Goal: Task Accomplishment & Management: Use online tool/utility

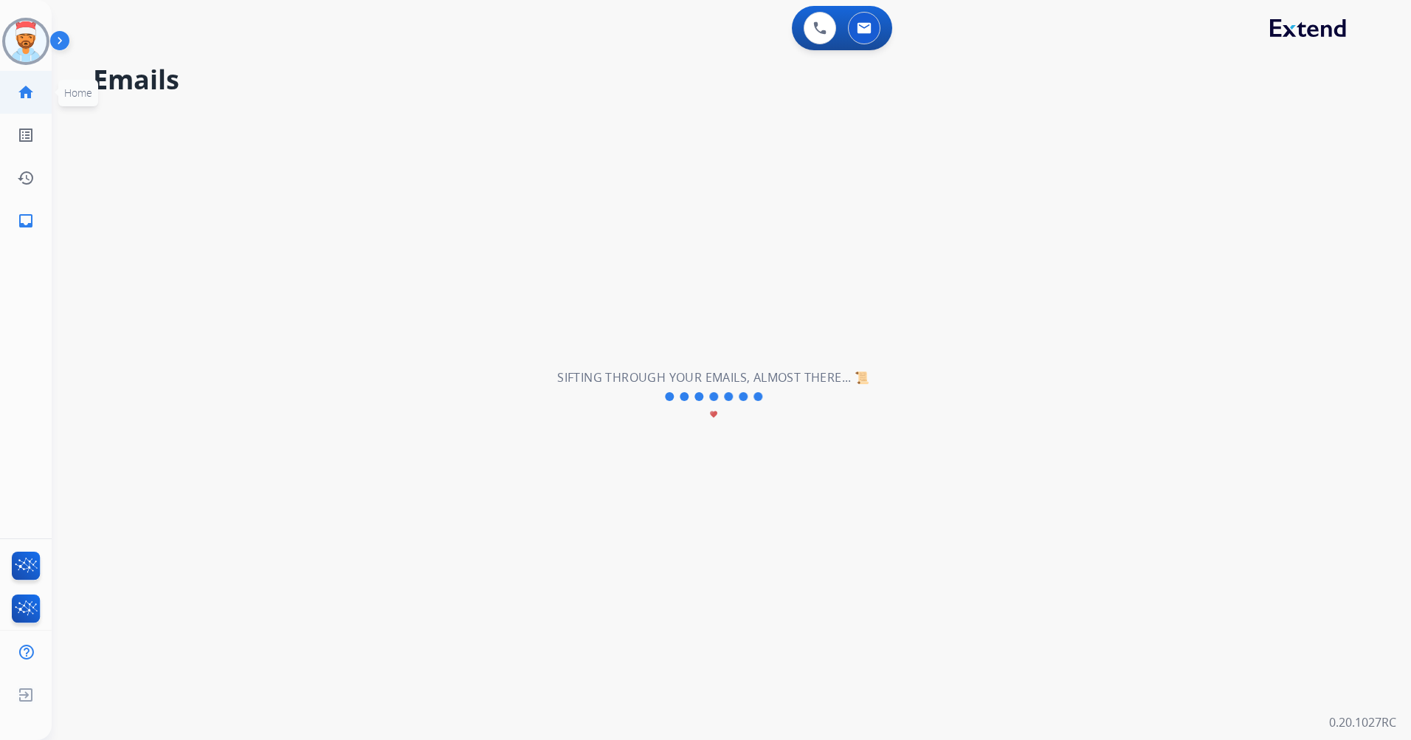
click at [37, 86] on link "home Home" at bounding box center [25, 92] width 41 height 41
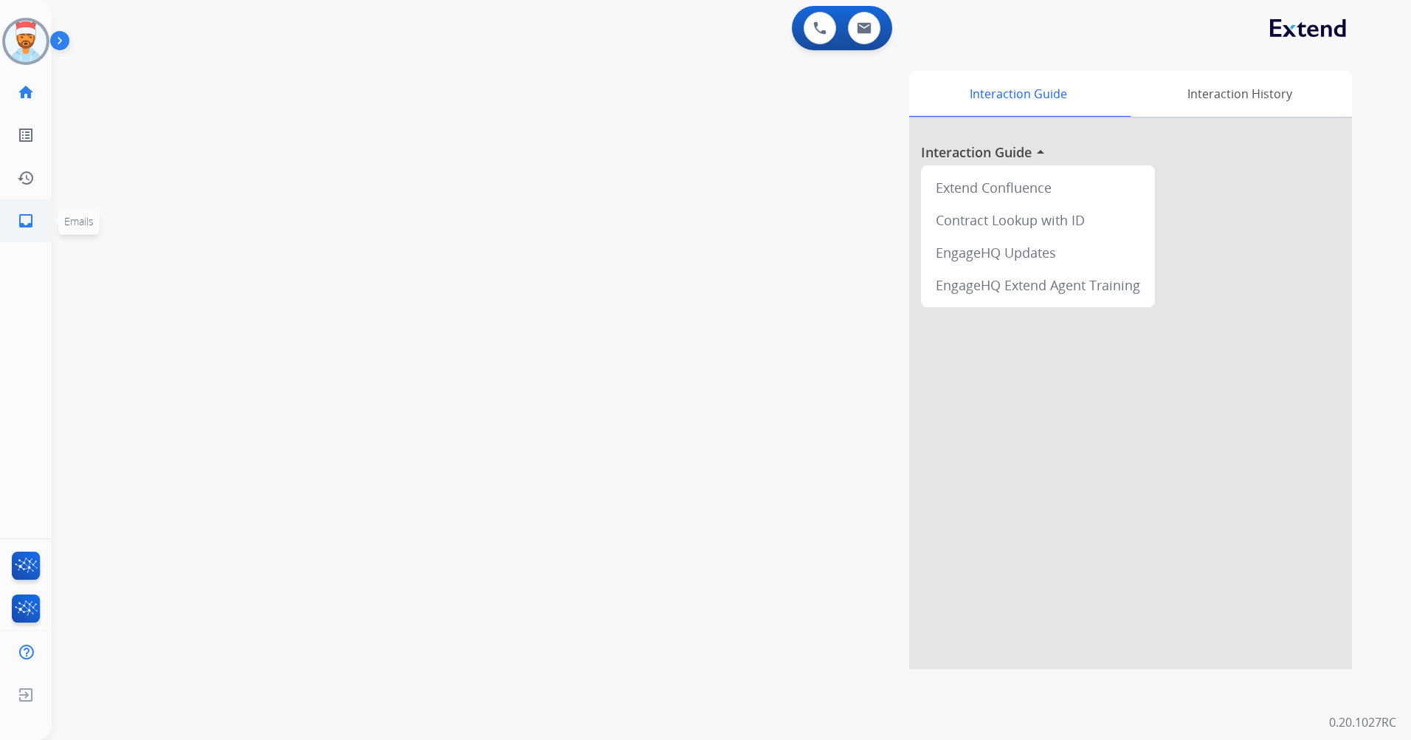
click at [24, 226] on mat-icon "inbox" at bounding box center [26, 221] width 18 height 18
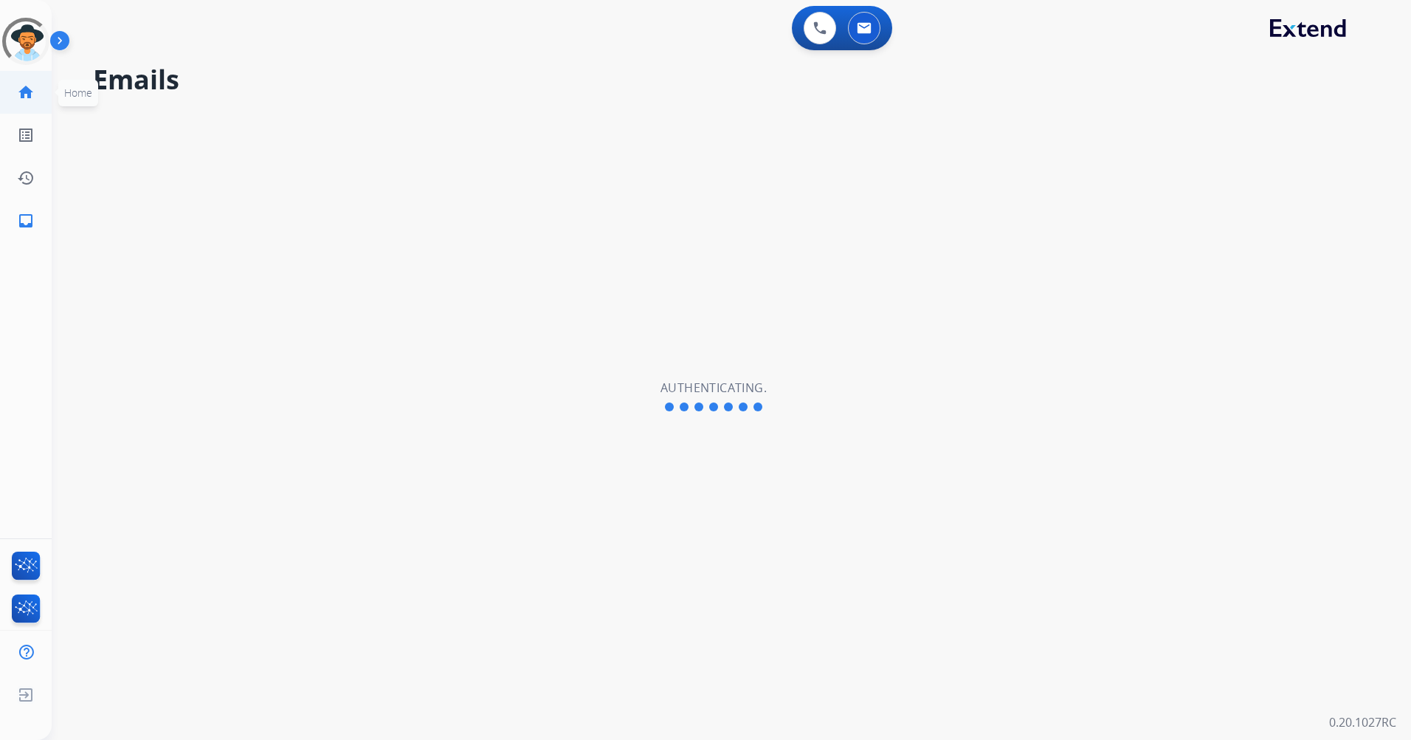
click at [22, 96] on mat-icon "home" at bounding box center [26, 92] width 18 height 18
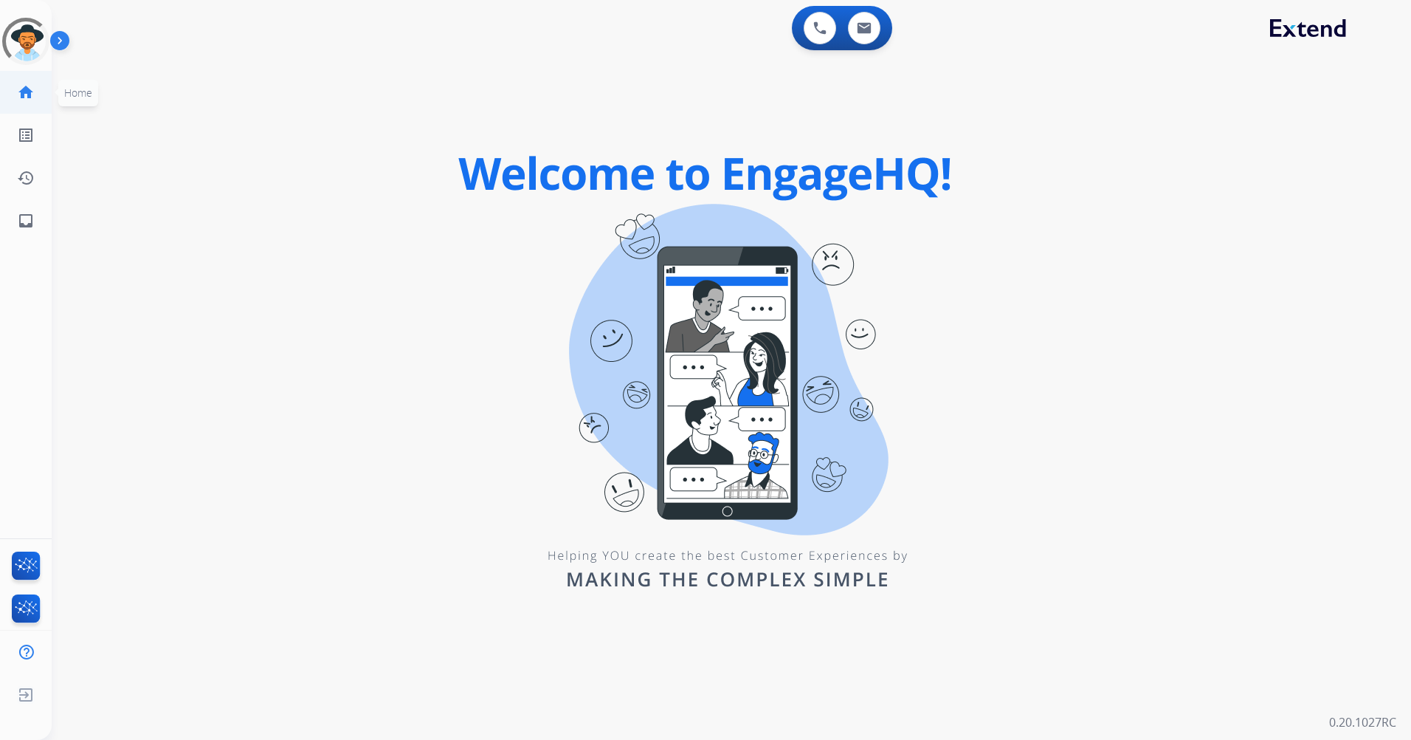
click at [24, 89] on mat-icon "home" at bounding box center [26, 92] width 18 height 18
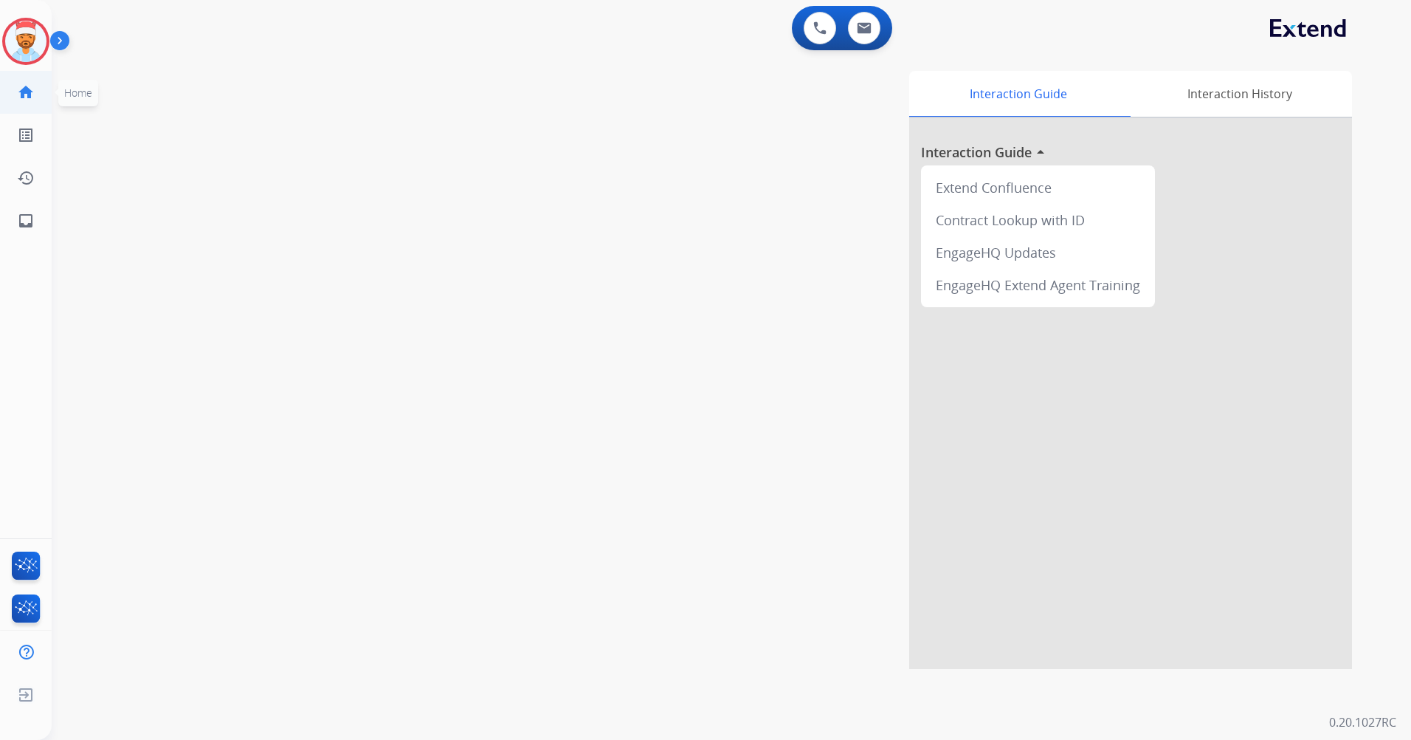
click at [24, 89] on mat-icon "home" at bounding box center [26, 92] width 18 height 18
click at [27, 92] on mat-icon "home" at bounding box center [26, 92] width 18 height 18
click at [28, 99] on mat-icon "home" at bounding box center [26, 92] width 18 height 18
click at [25, 226] on mat-icon "inbox" at bounding box center [26, 221] width 18 height 18
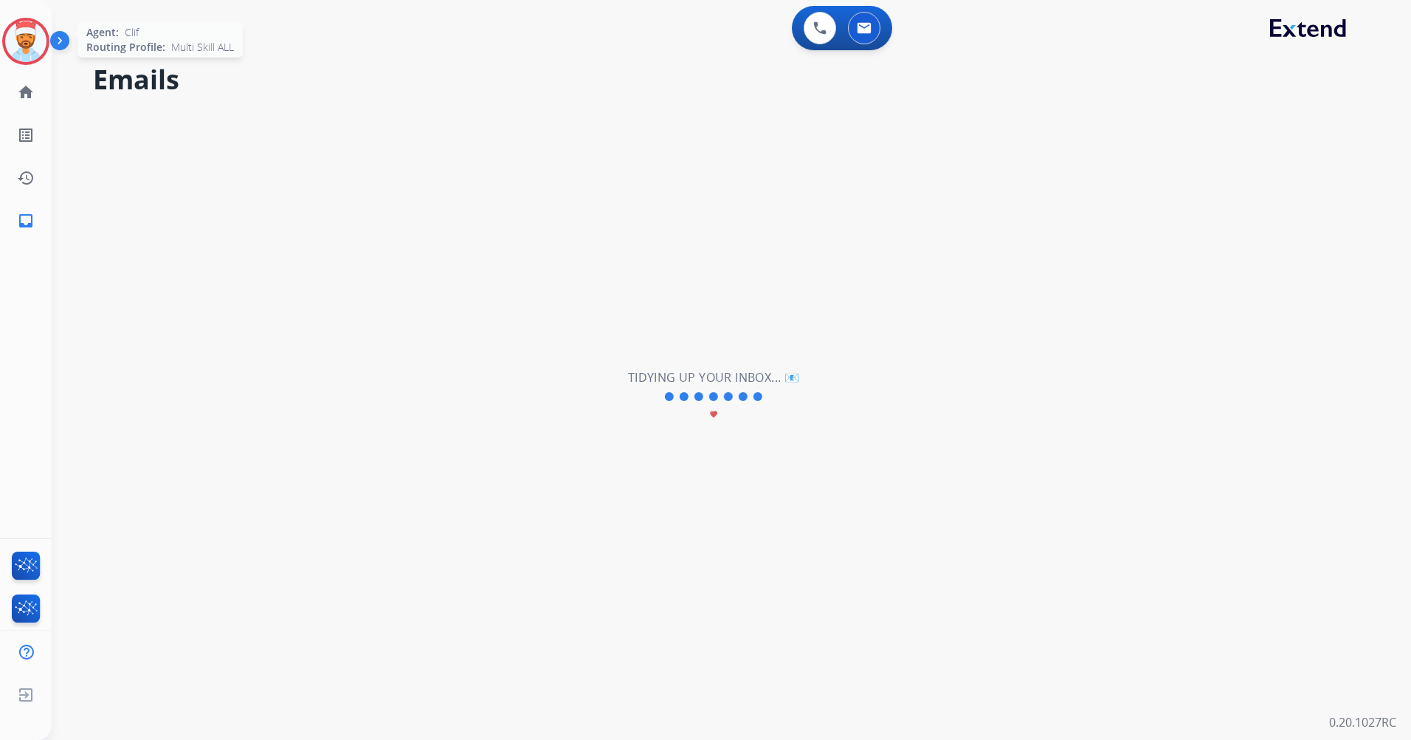
click at [37, 34] on img at bounding box center [25, 41] width 41 height 41
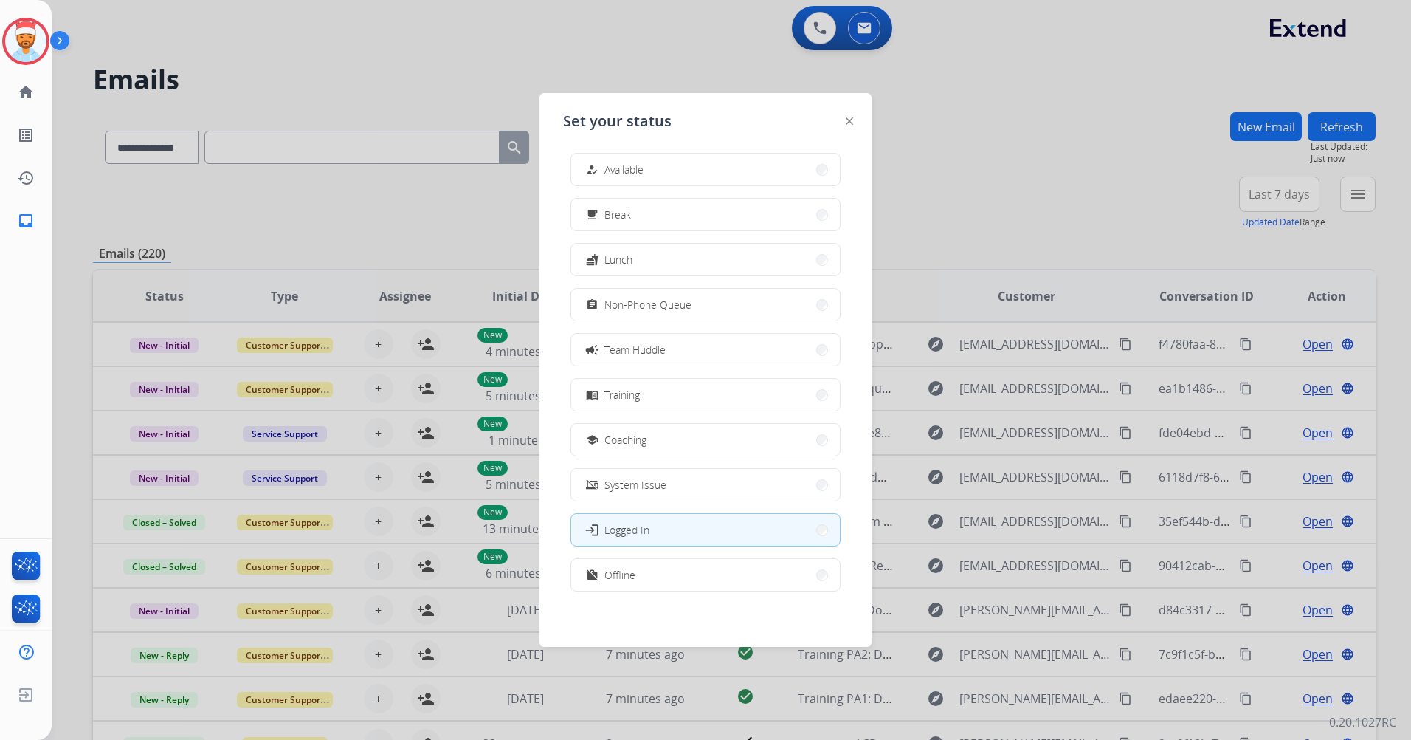
scroll to position [4, 0]
drag, startPoint x: 653, startPoint y: 563, endPoint x: 655, endPoint y: 518, distance: 45.1
click at [652, 563] on button "work_off Offline" at bounding box center [705, 574] width 269 height 32
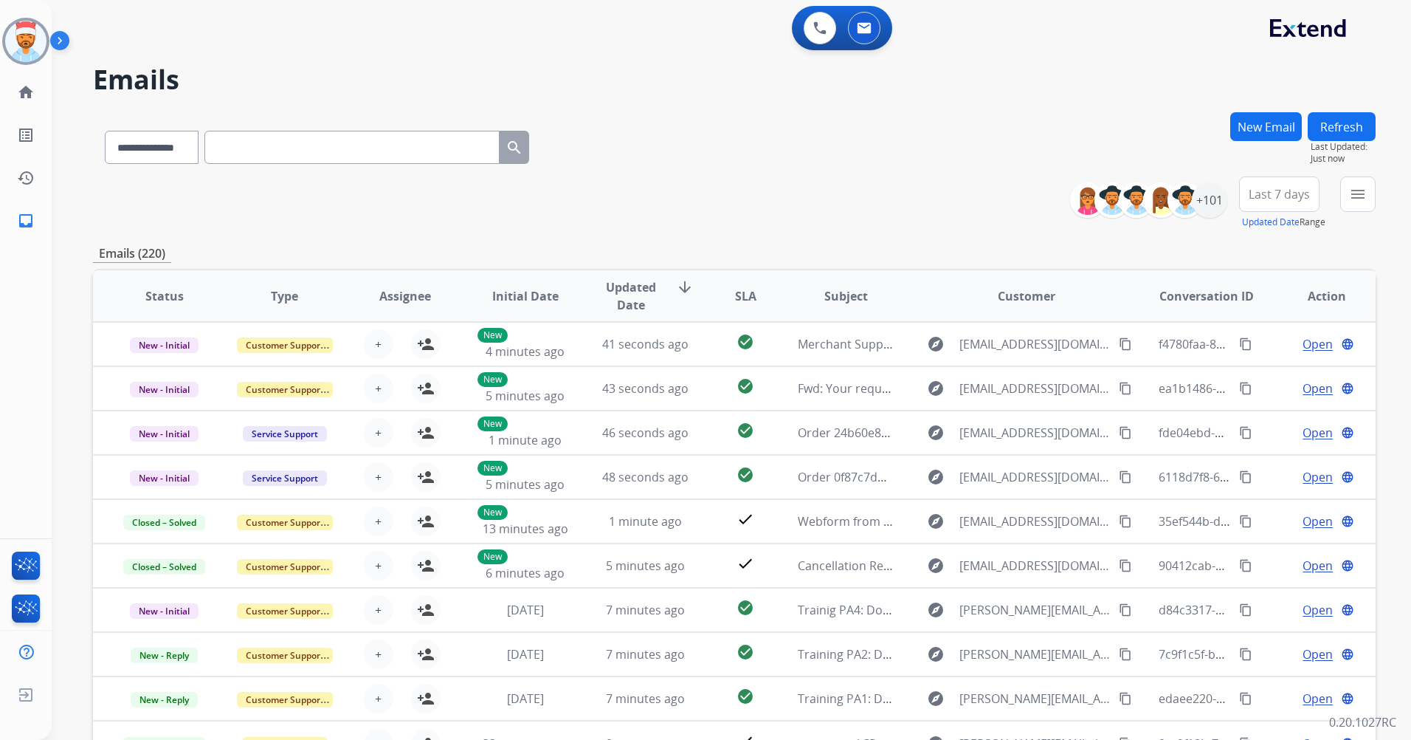
click at [1301, 207] on button "Last 7 days" at bounding box center [1279, 193] width 80 height 35
click at [1264, 385] on div "Last 90 days" at bounding box center [1274, 374] width 81 height 25
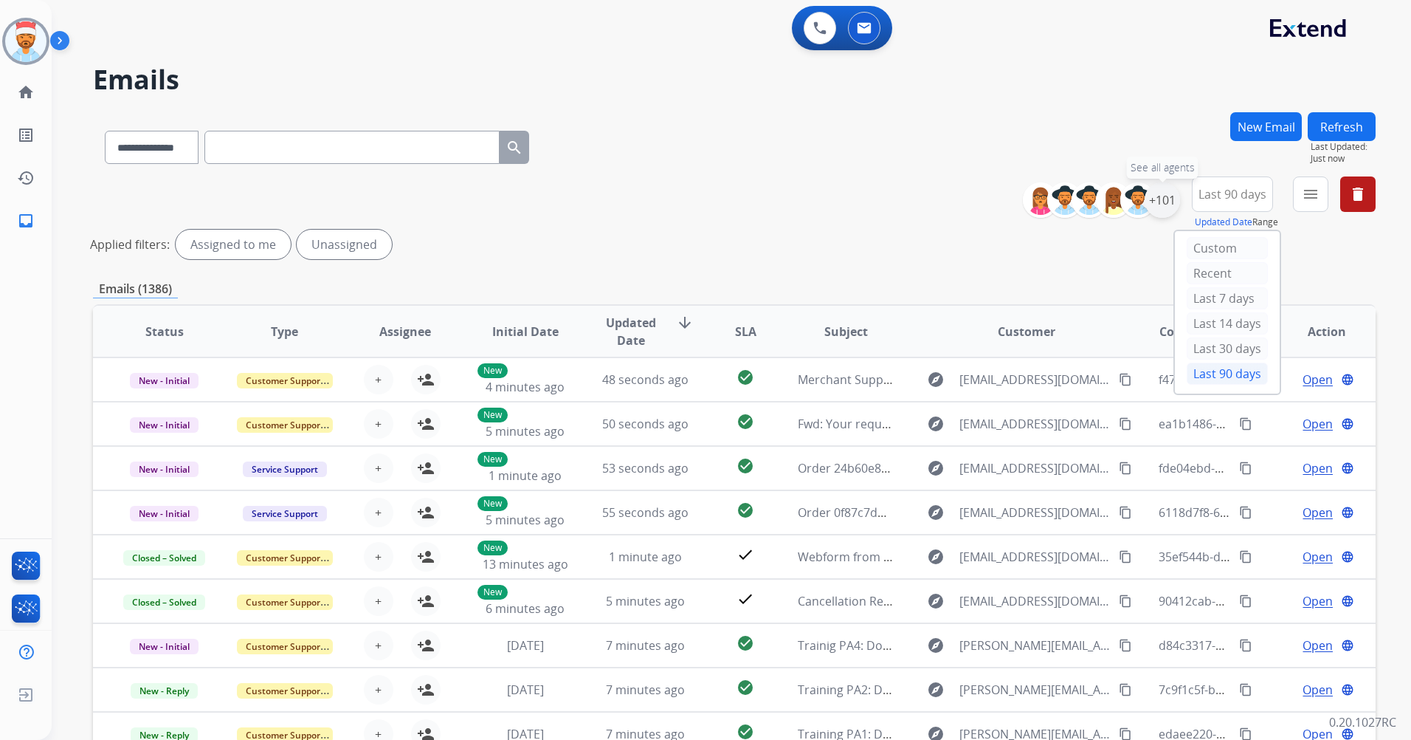
drag, startPoint x: 1168, startPoint y: 198, endPoint x: 1143, endPoint y: 229, distance: 39.4
click at [1167, 199] on div "+101" at bounding box center [1162, 199] width 35 height 35
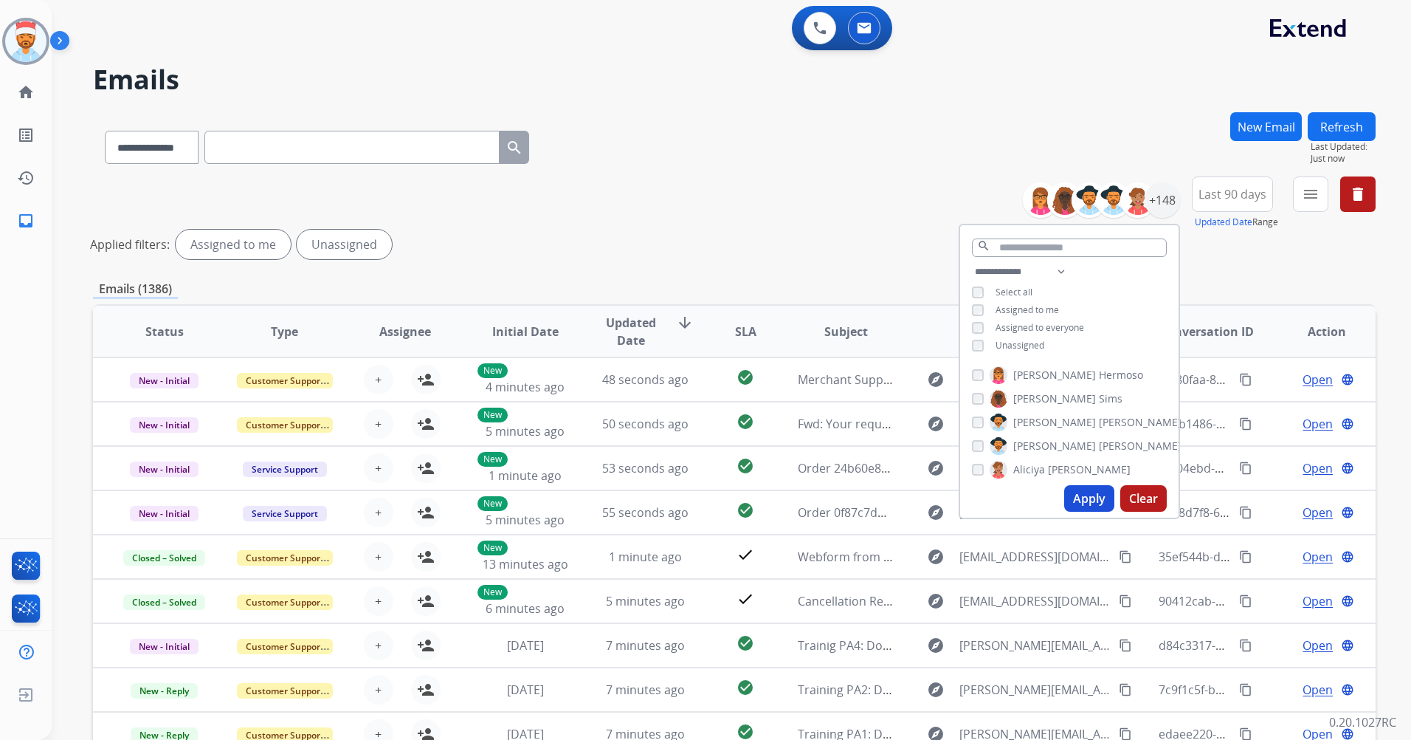
click at [968, 343] on div "**********" at bounding box center [1069, 310] width 218 height 94
click at [1073, 494] on button "Apply" at bounding box center [1089, 498] width 50 height 27
click at [1086, 490] on button "Apply" at bounding box center [1089, 498] width 50 height 27
click at [1278, 241] on div "Applied filters: Unassigned" at bounding box center [731, 245] width 1283 height 30
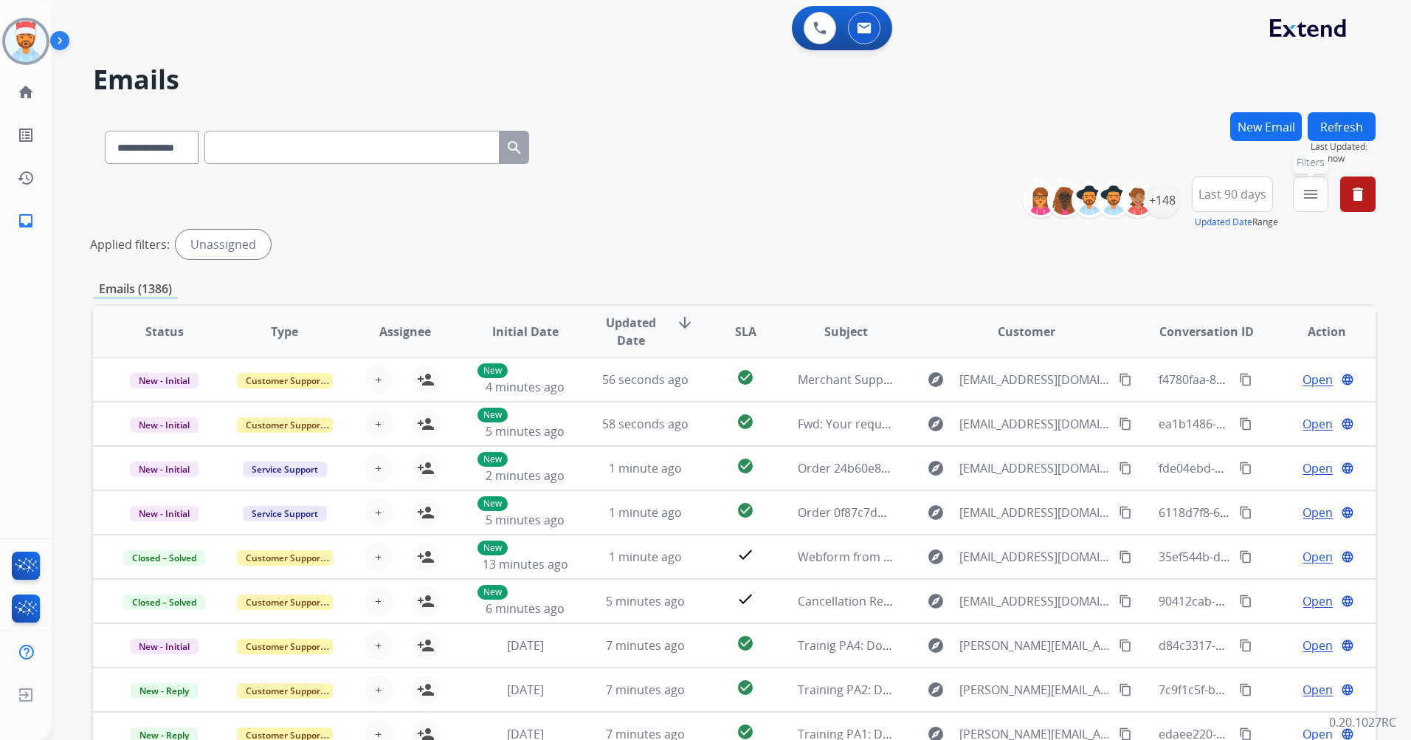
click at [1303, 196] on button "menu Filters" at bounding box center [1310, 193] width 35 height 35
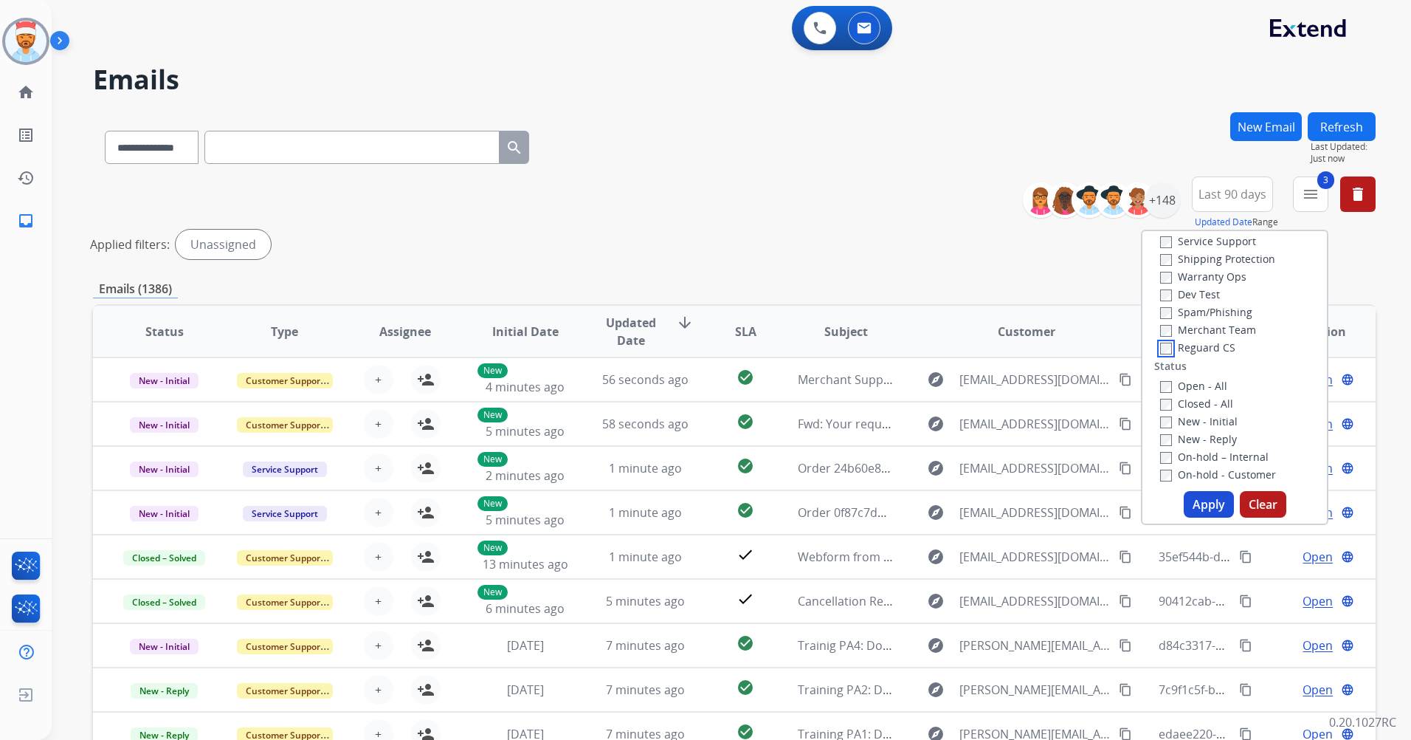
scroll to position [74, 0]
click at [1202, 503] on button "Apply" at bounding box center [1209, 504] width 50 height 27
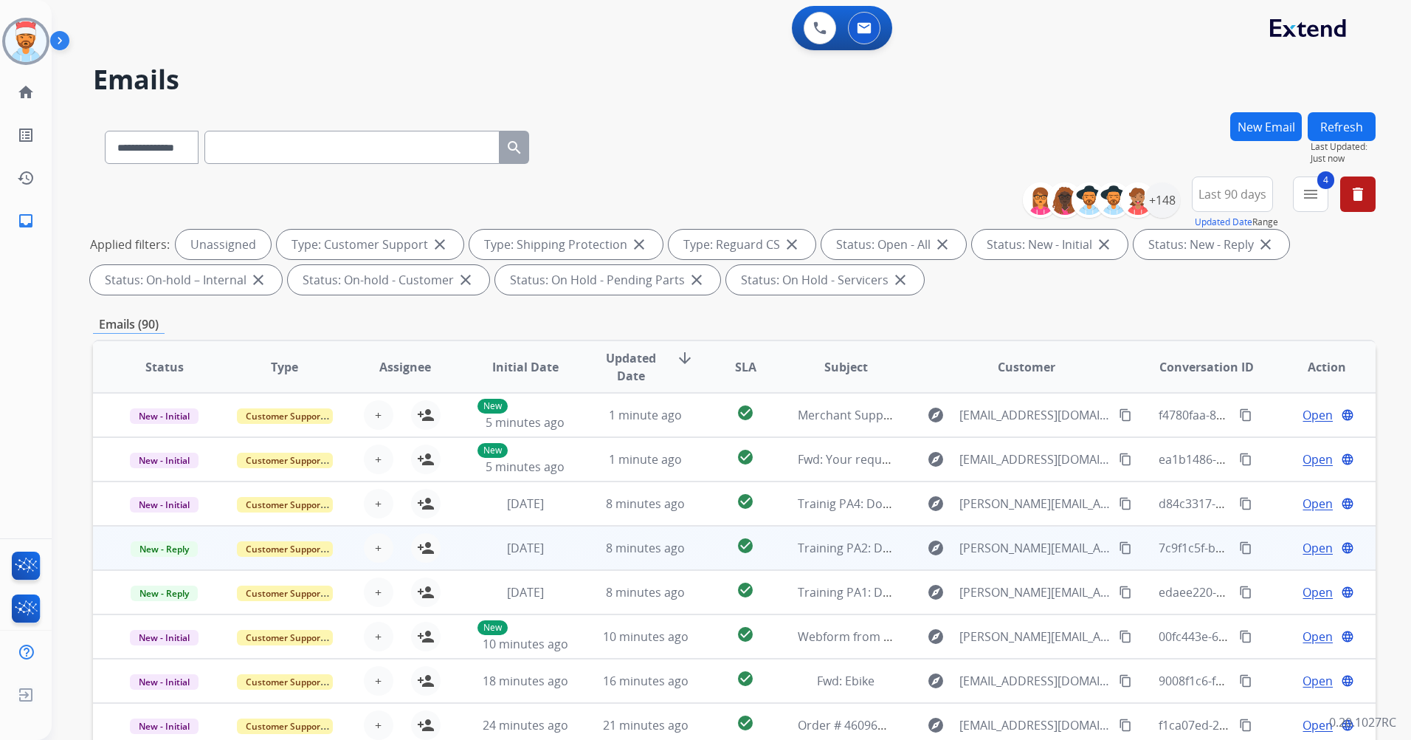
scroll to position [1, 0]
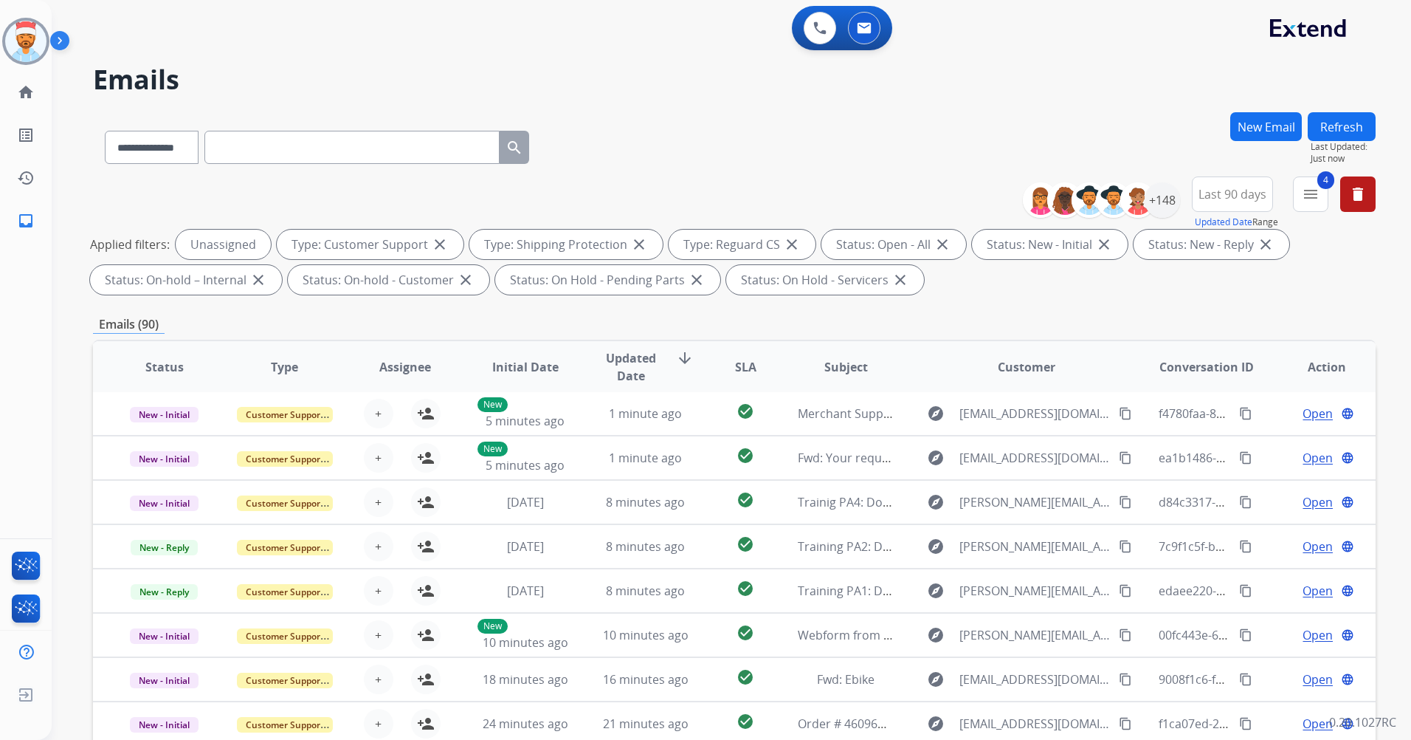
click at [77, 497] on div "**********" at bounding box center [714, 423] width 1324 height 740
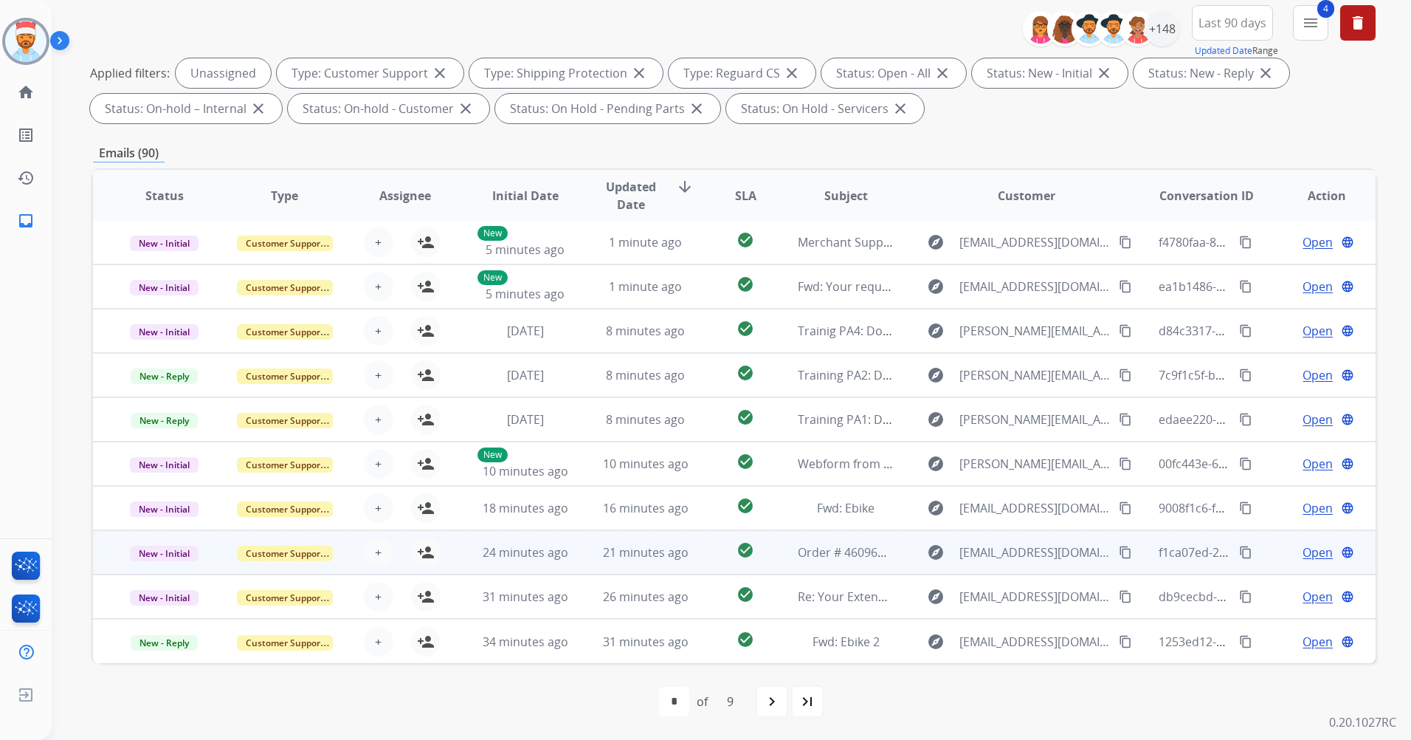
scroll to position [0, 0]
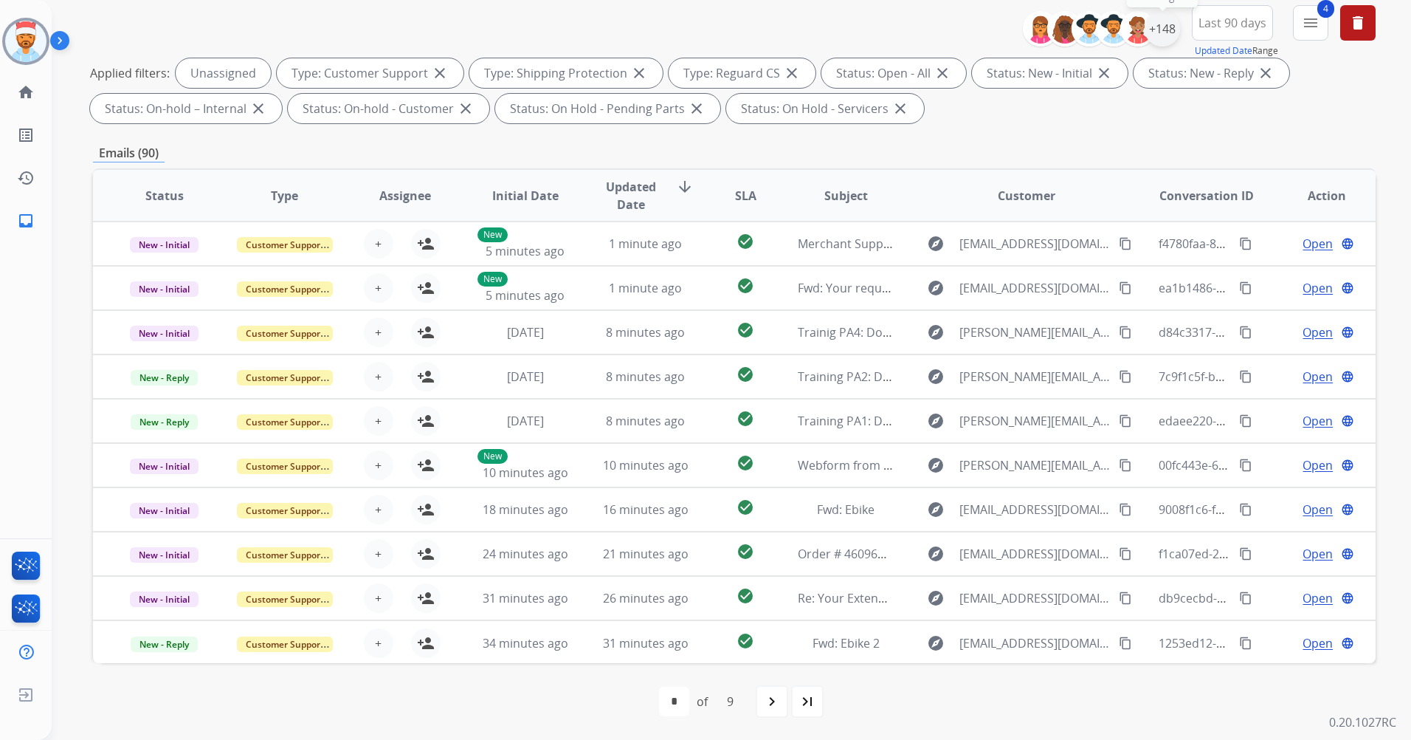
click at [1169, 22] on div "+148" at bounding box center [1162, 28] width 35 height 35
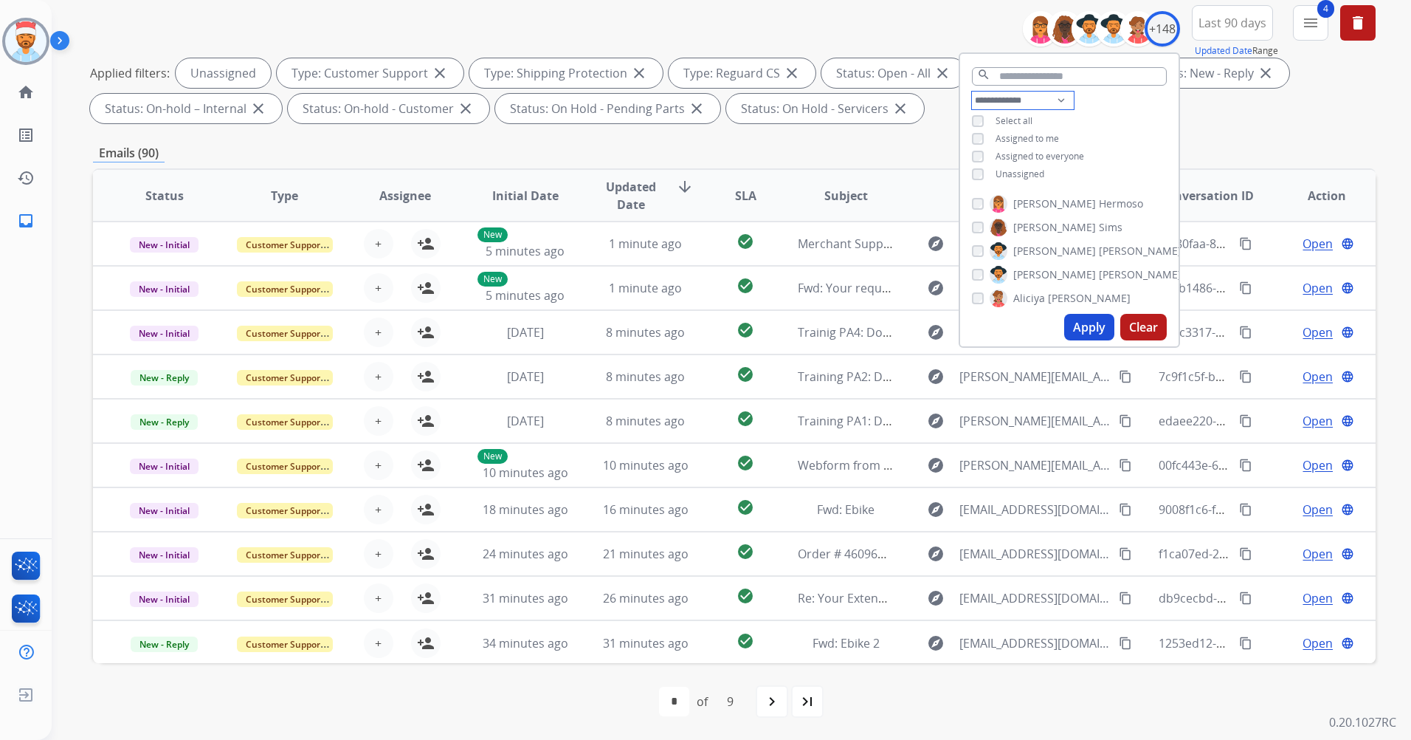
click at [1052, 95] on select "**********" at bounding box center [1023, 101] width 102 height 18
select select "**********"
click at [972, 92] on select "**********" at bounding box center [1023, 101] width 102 height 18
click at [1076, 327] on button "Apply" at bounding box center [1089, 327] width 50 height 27
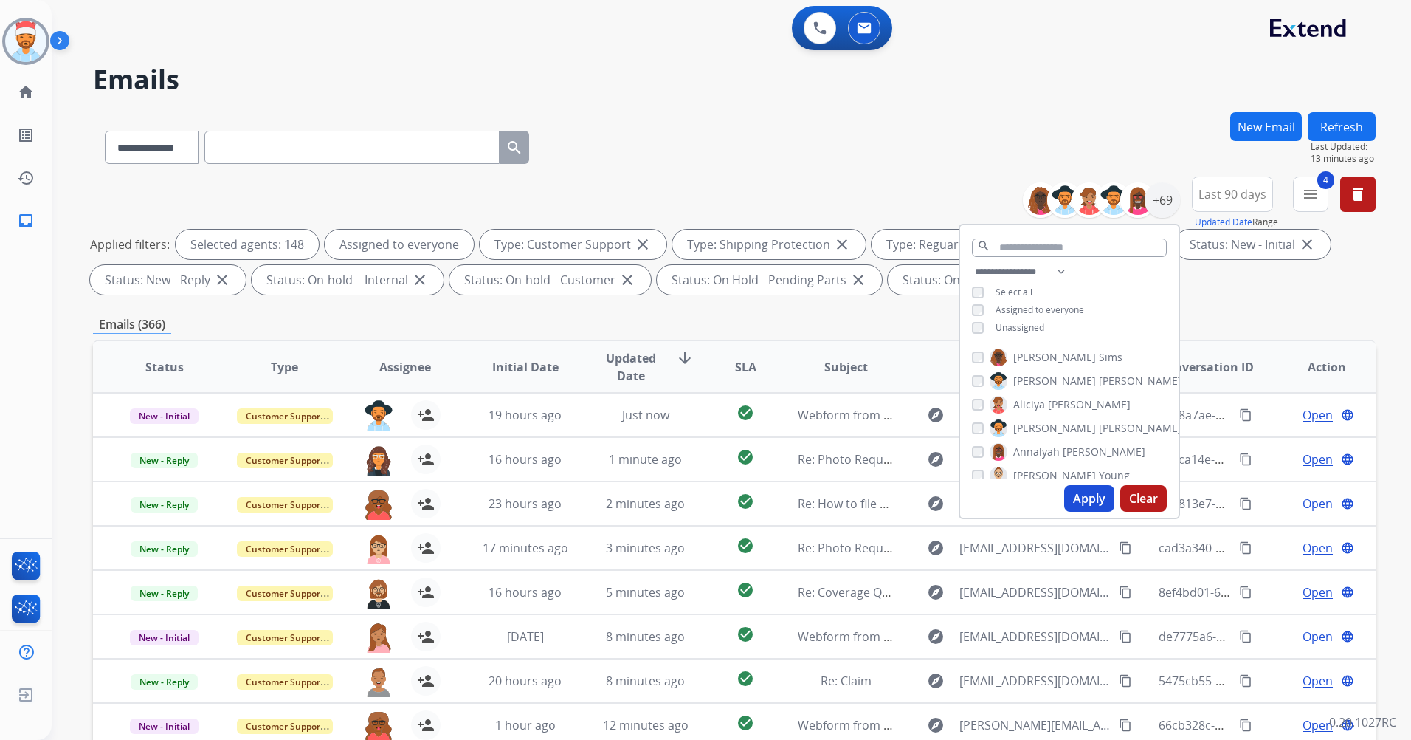
drag, startPoint x: 1090, startPoint y: 503, endPoint x: 1067, endPoint y: 492, distance: 26.1
click at [1089, 503] on button "Apply" at bounding box center [1089, 498] width 50 height 27
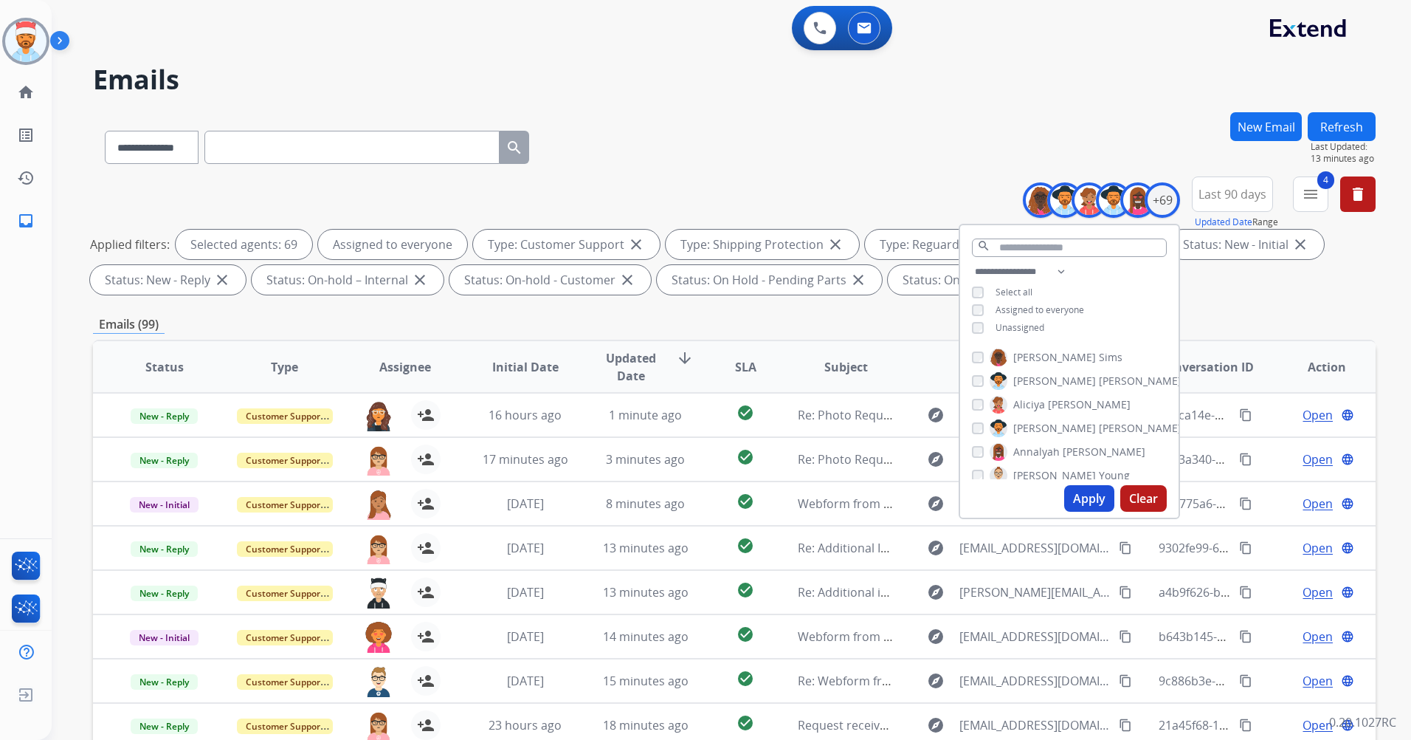
click at [1218, 307] on div "**********" at bounding box center [734, 511] width 1283 height 799
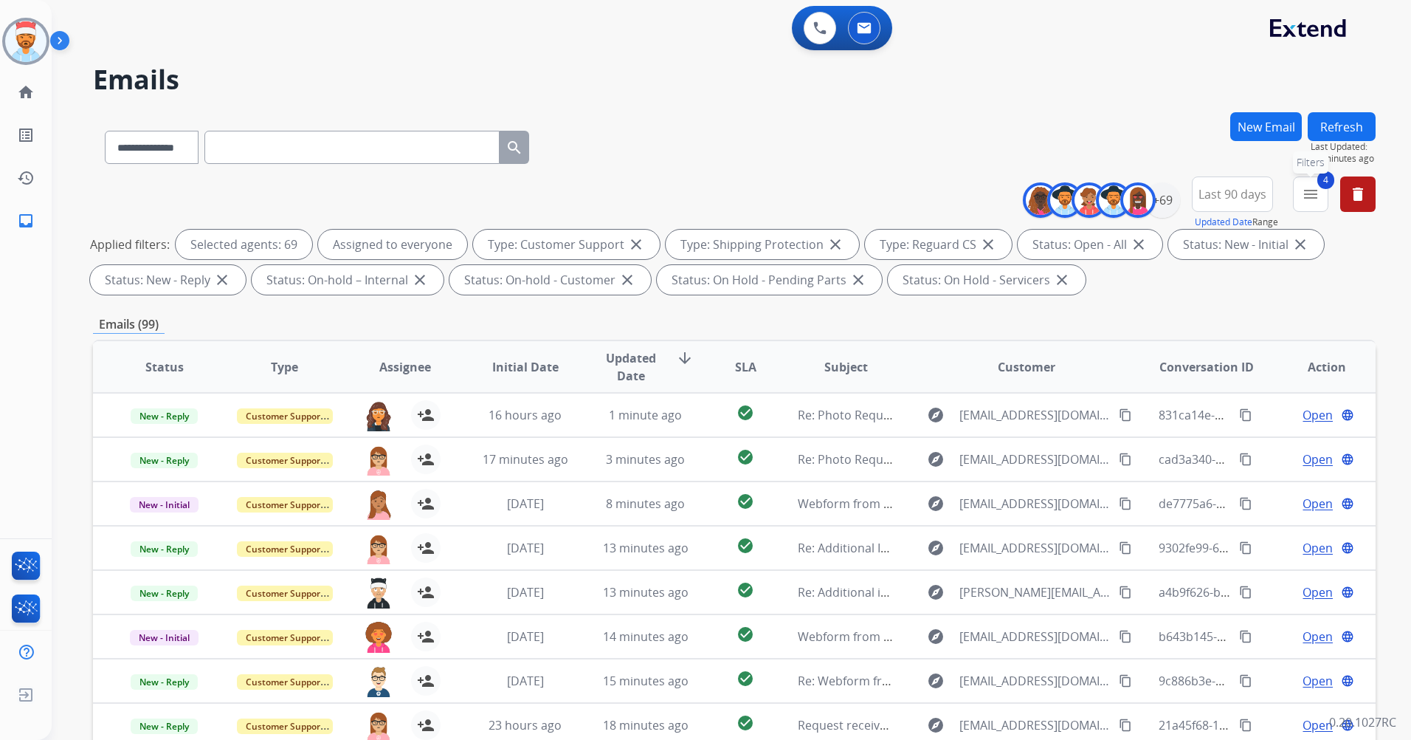
click at [1305, 199] on mat-icon "menu" at bounding box center [1311, 194] width 18 height 18
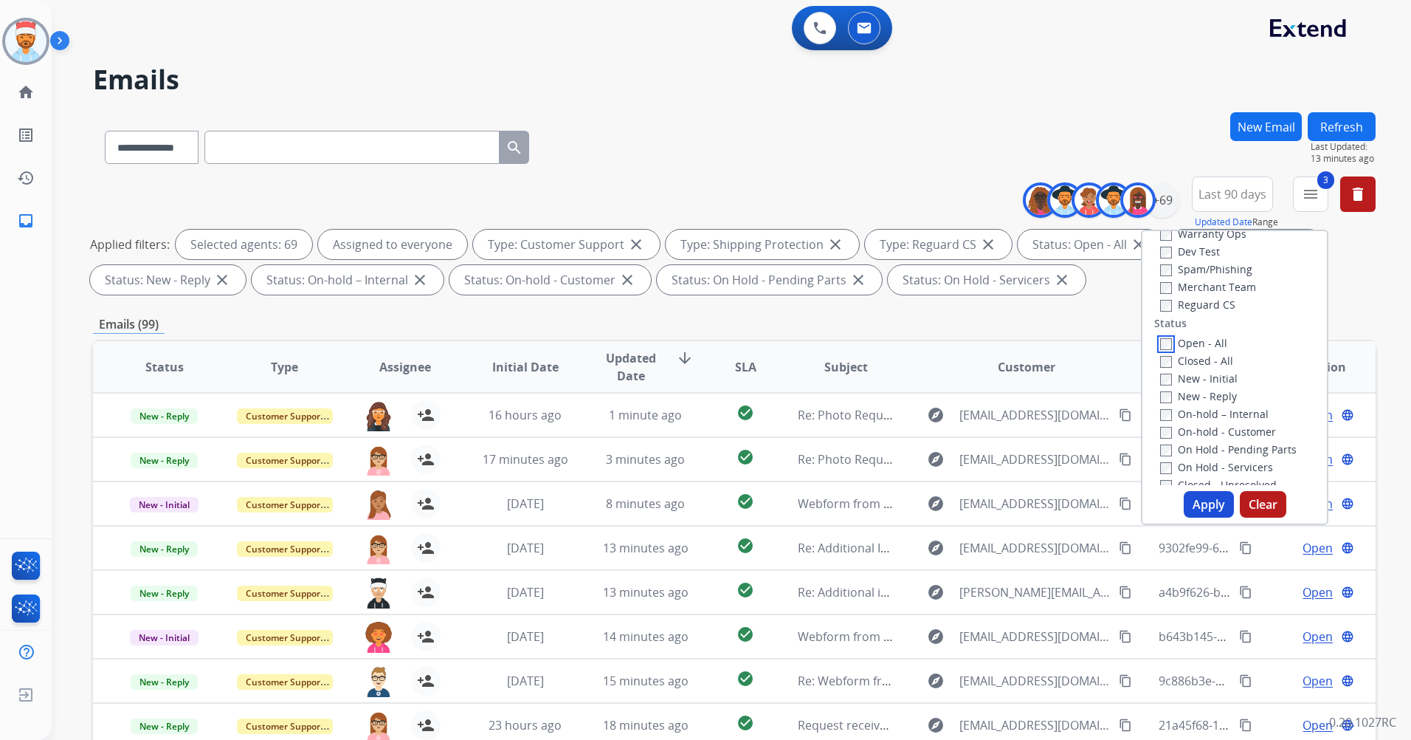
scroll to position [148, 0]
click at [1204, 508] on button "Apply" at bounding box center [1209, 504] width 50 height 27
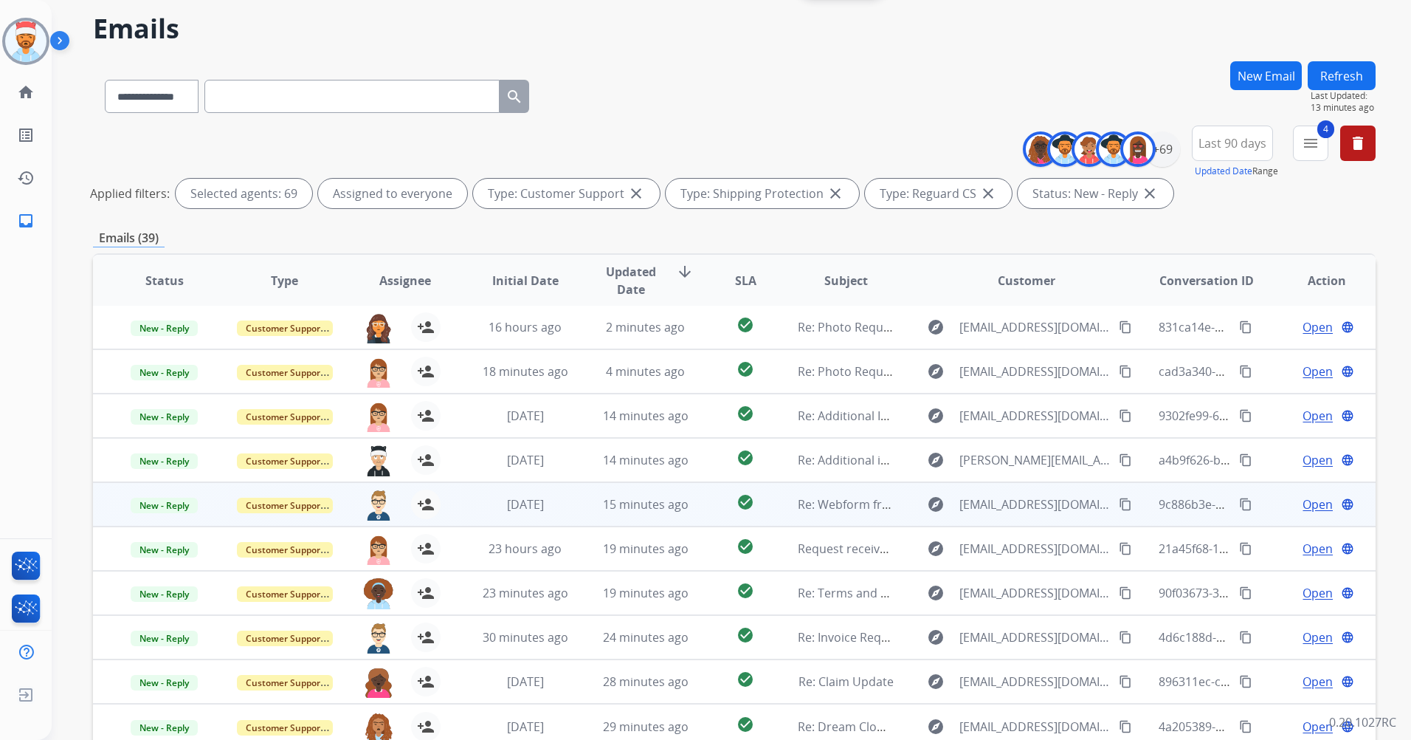
scroll to position [136, 0]
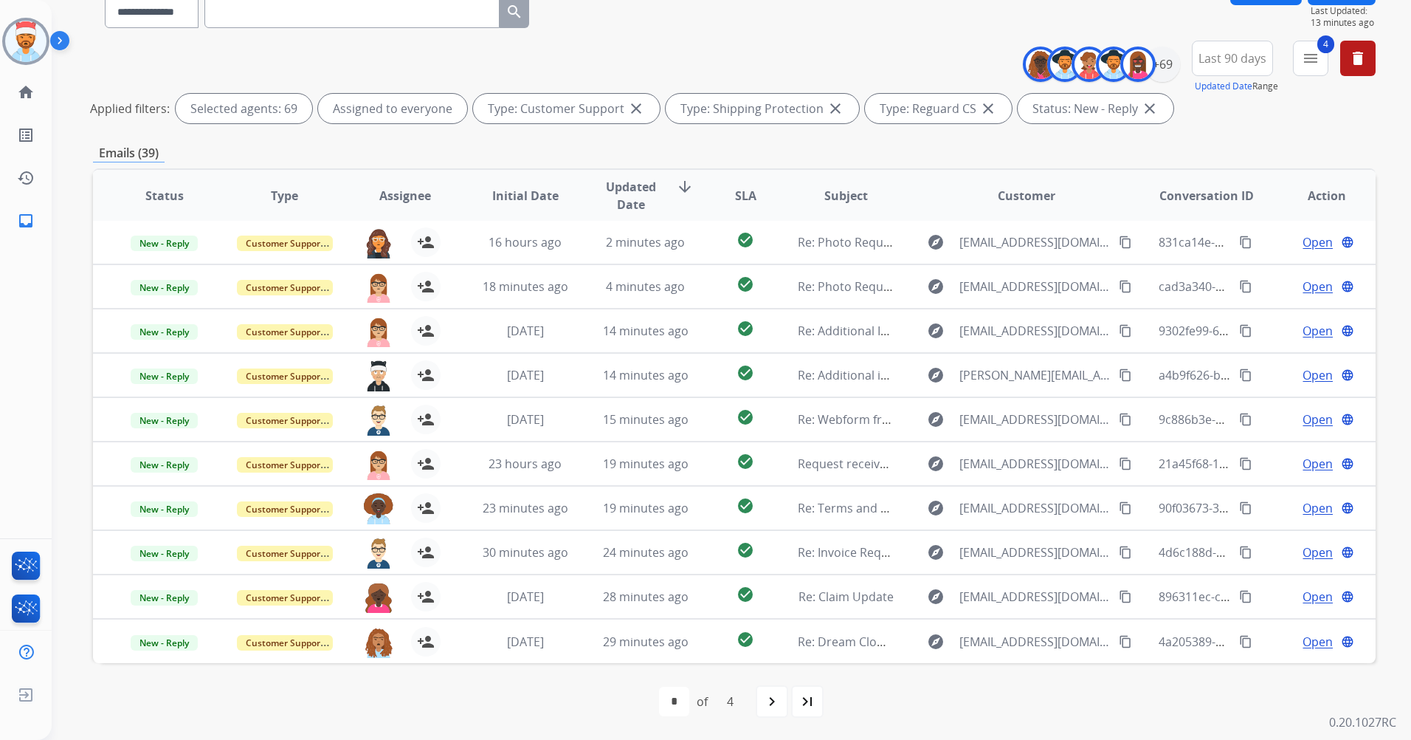
click at [804, 712] on div "last_page" at bounding box center [807, 701] width 32 height 32
select select "*"
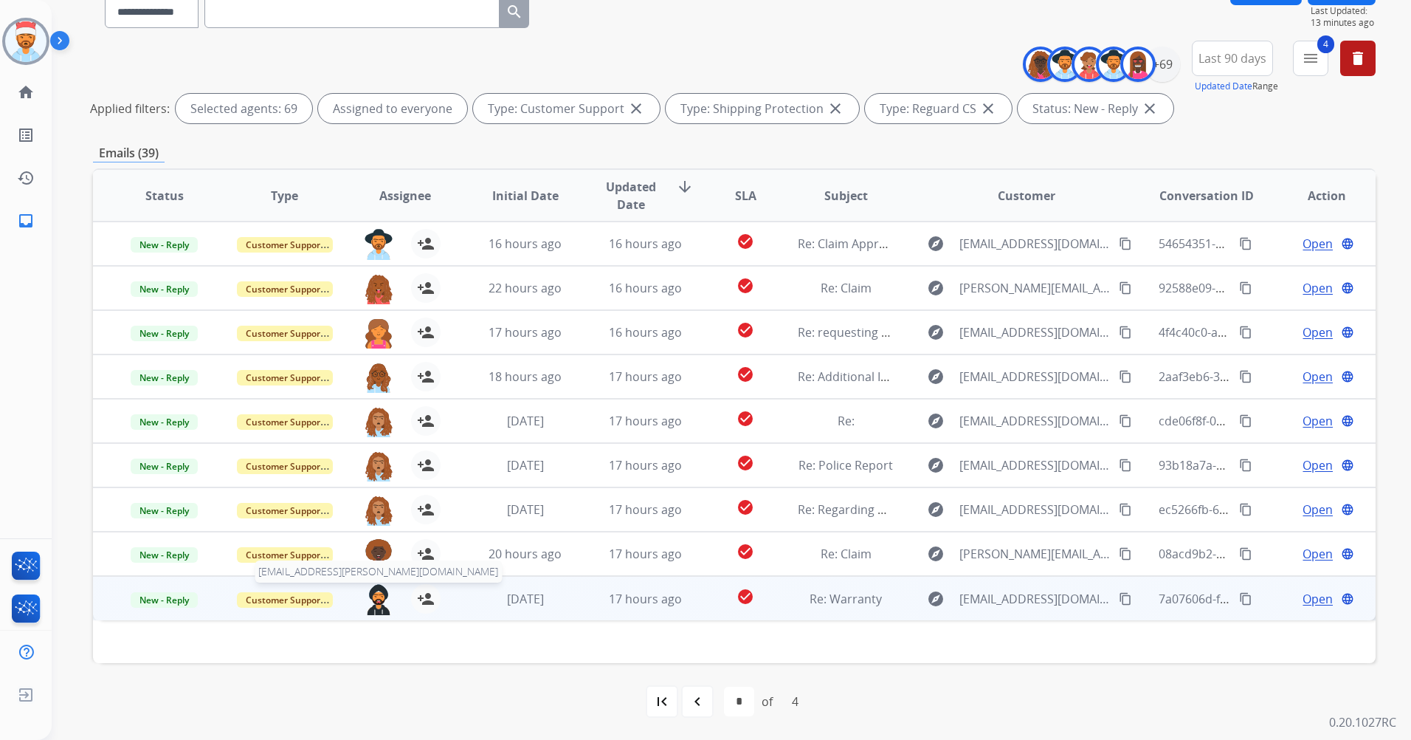
click at [378, 602] on img at bounding box center [379, 599] width 30 height 31
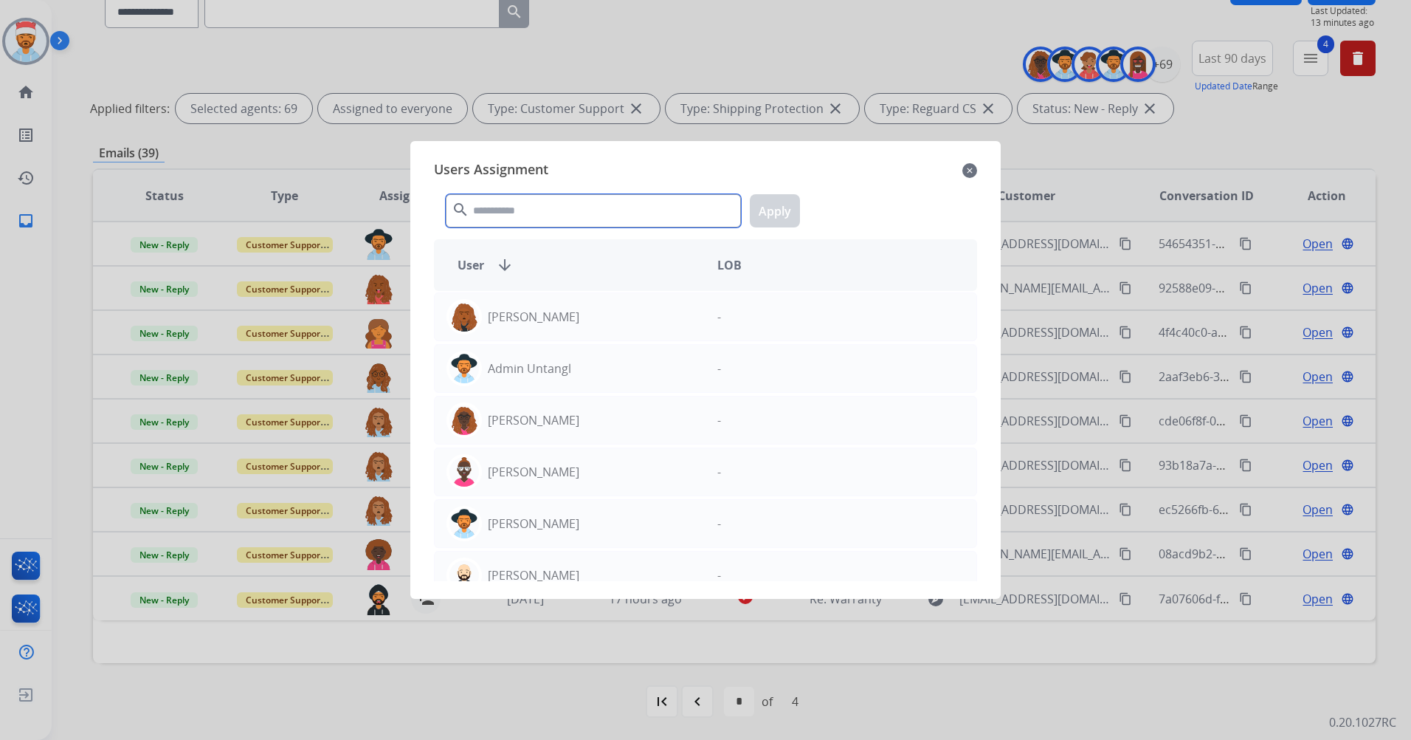
click at [512, 220] on input "text" at bounding box center [593, 210] width 295 height 33
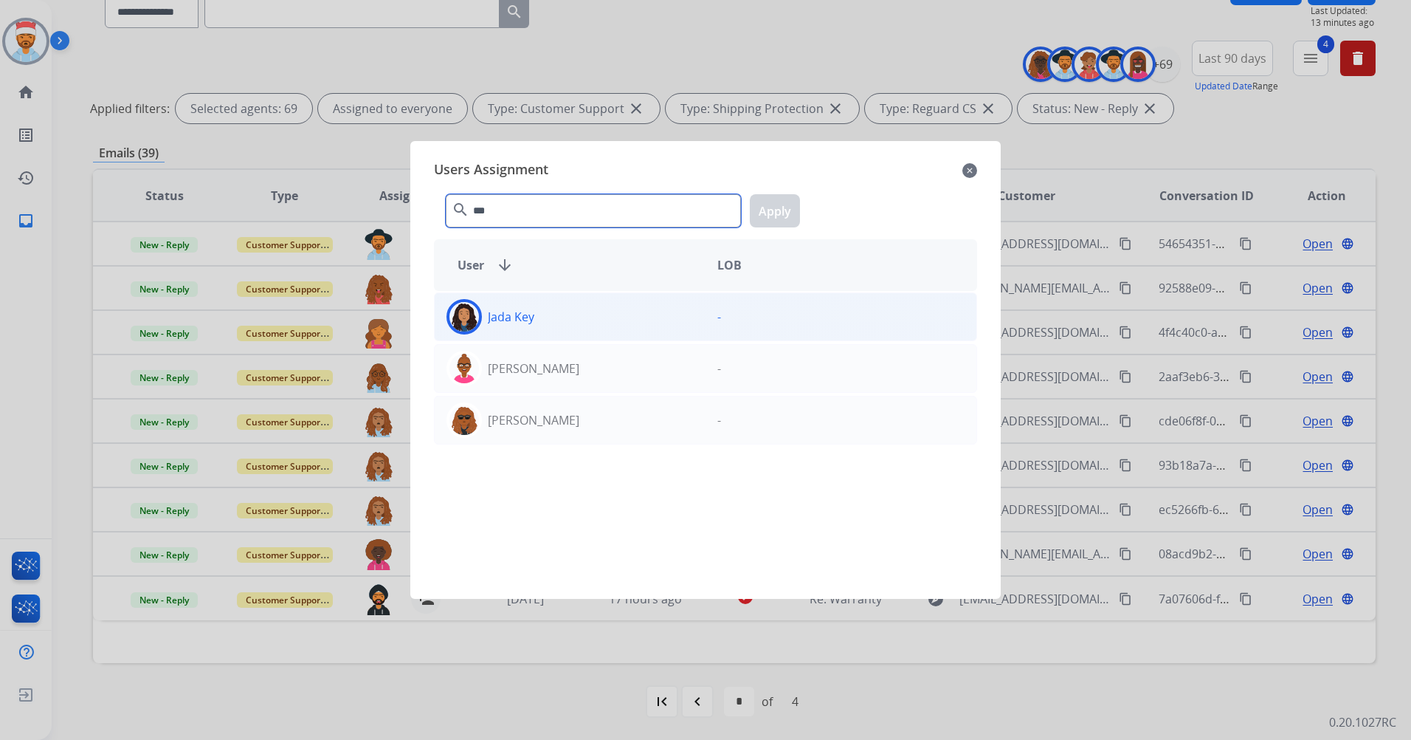
type input "***"
drag, startPoint x: 500, startPoint y: 320, endPoint x: 512, endPoint y: 317, distance: 12.0
click at [500, 319] on p "Jada Key" at bounding box center [511, 317] width 47 height 18
click at [766, 216] on button "Apply" at bounding box center [775, 210] width 50 height 33
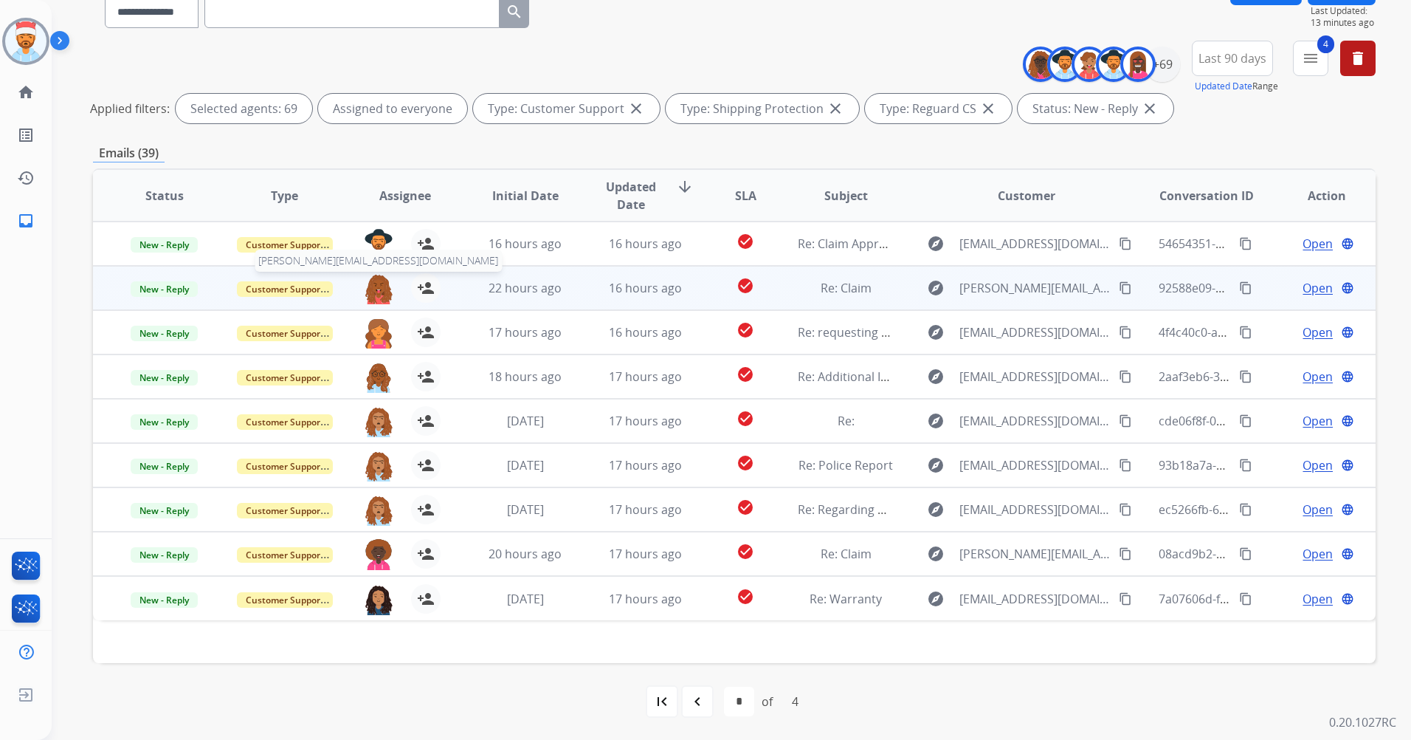
click at [375, 285] on img at bounding box center [379, 288] width 30 height 31
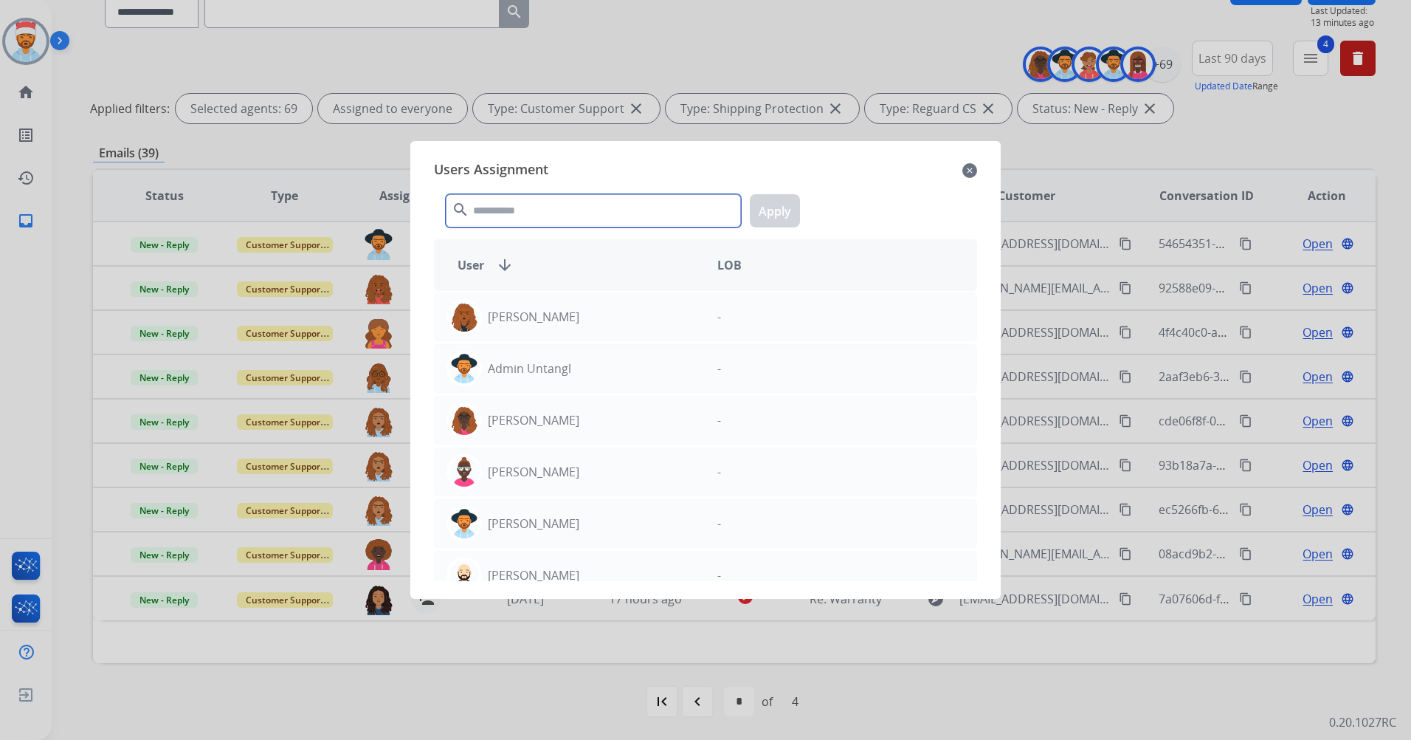
click at [551, 210] on input "text" at bounding box center [593, 210] width 295 height 33
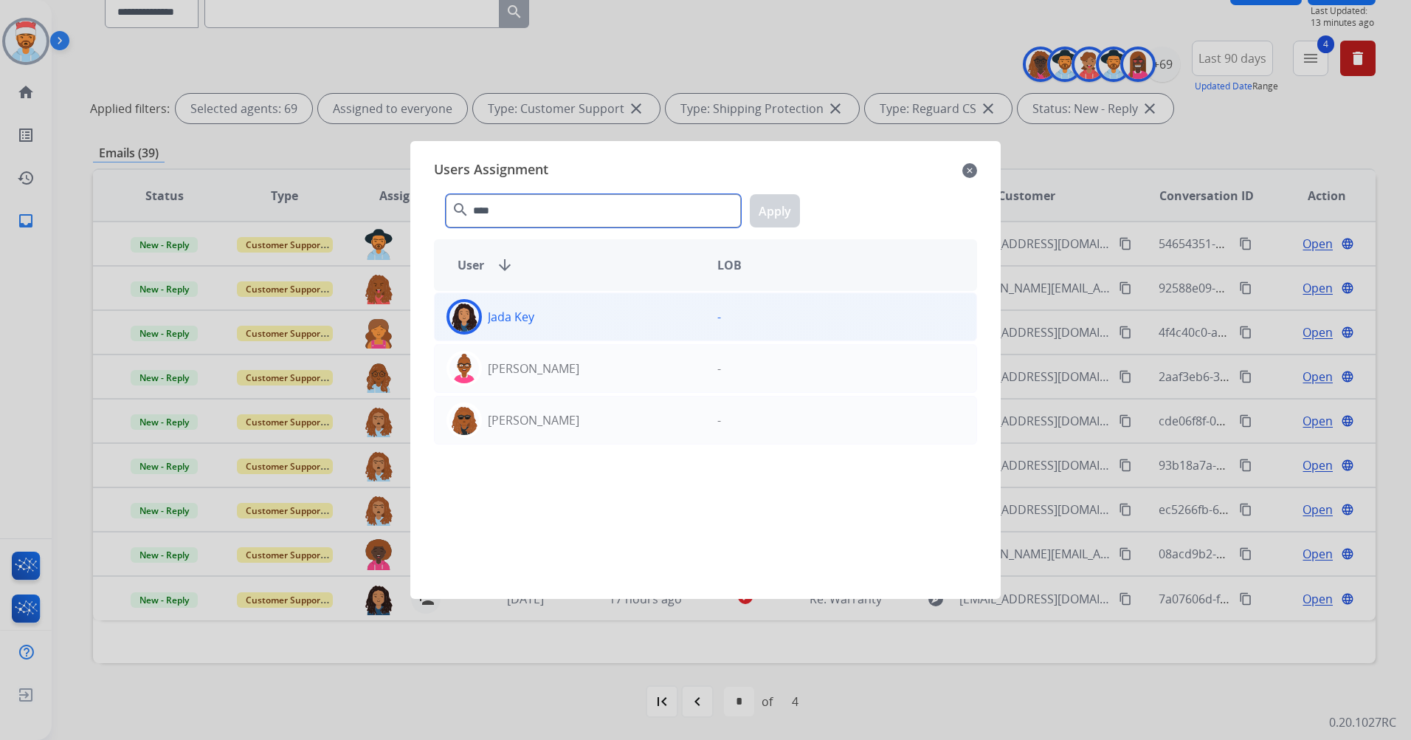
type input "****"
click at [503, 333] on div "Jada Key" at bounding box center [570, 316] width 271 height 35
click at [776, 213] on button "Apply" at bounding box center [775, 210] width 50 height 33
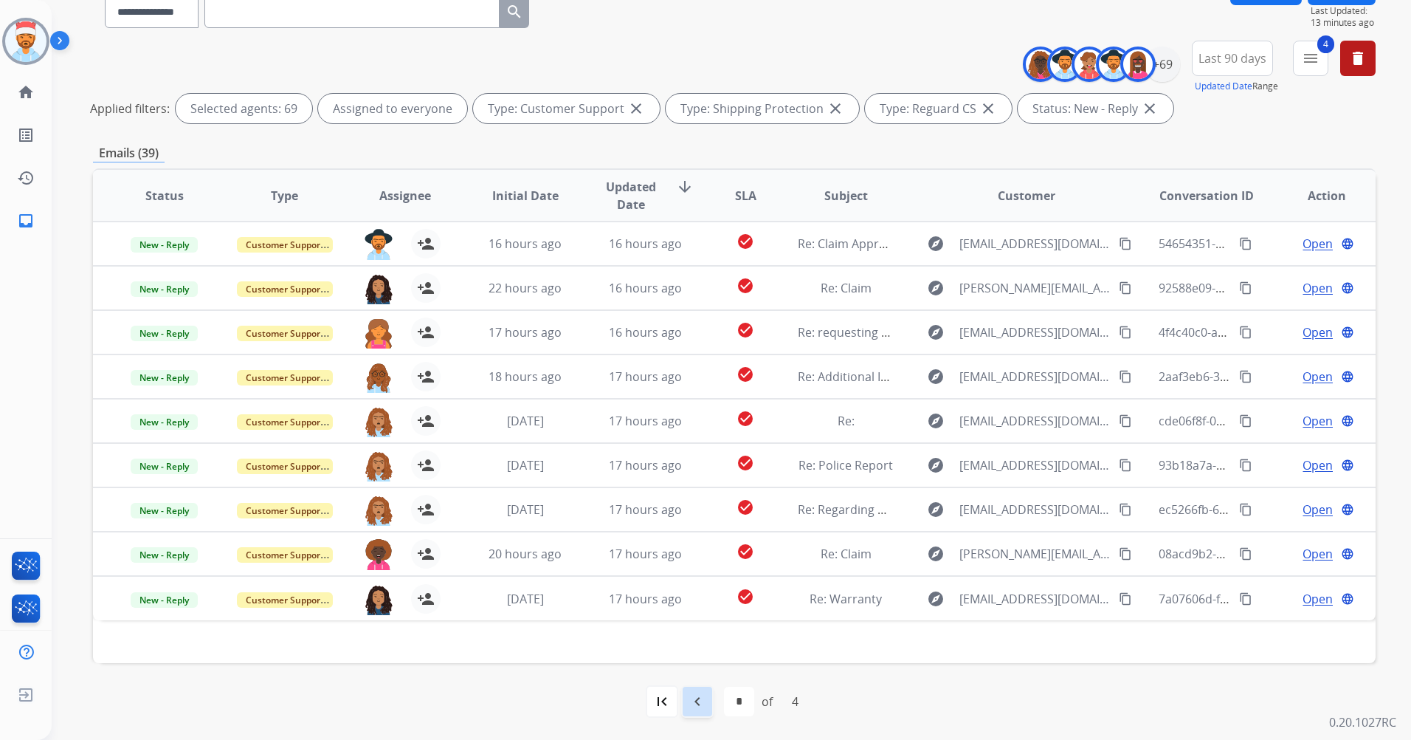
click at [698, 709] on mat-icon "navigate_before" at bounding box center [698, 701] width 18 height 18
select select "*"
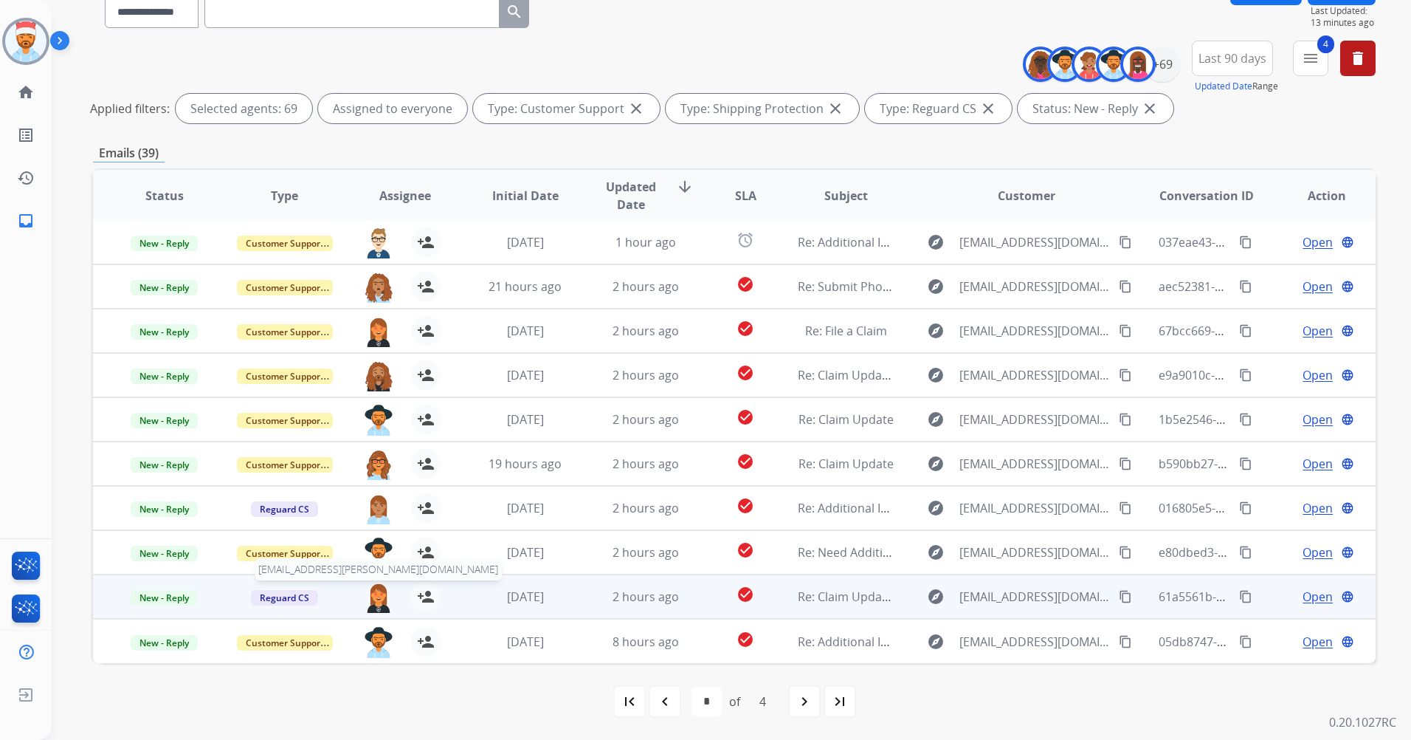
click at [370, 600] on img at bounding box center [379, 597] width 30 height 31
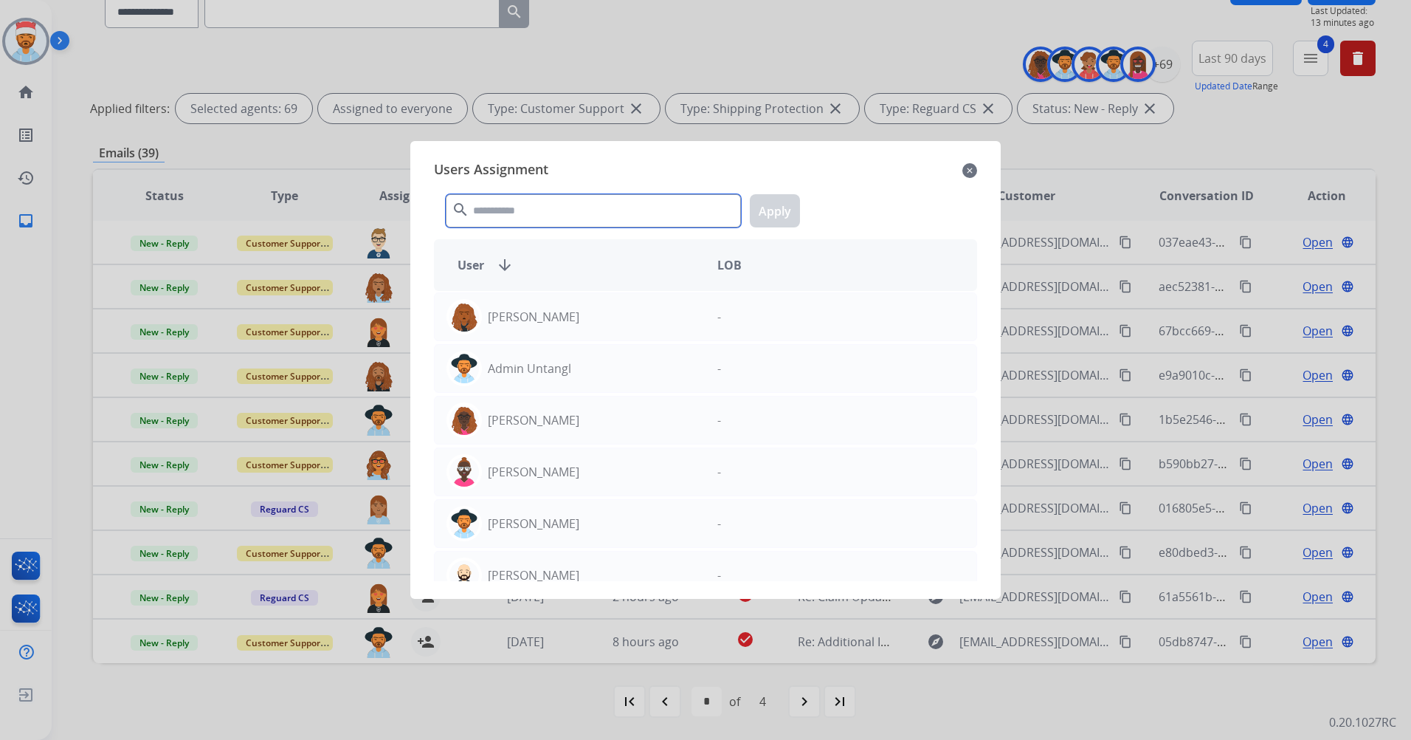
click at [499, 213] on input "text" at bounding box center [593, 210] width 295 height 33
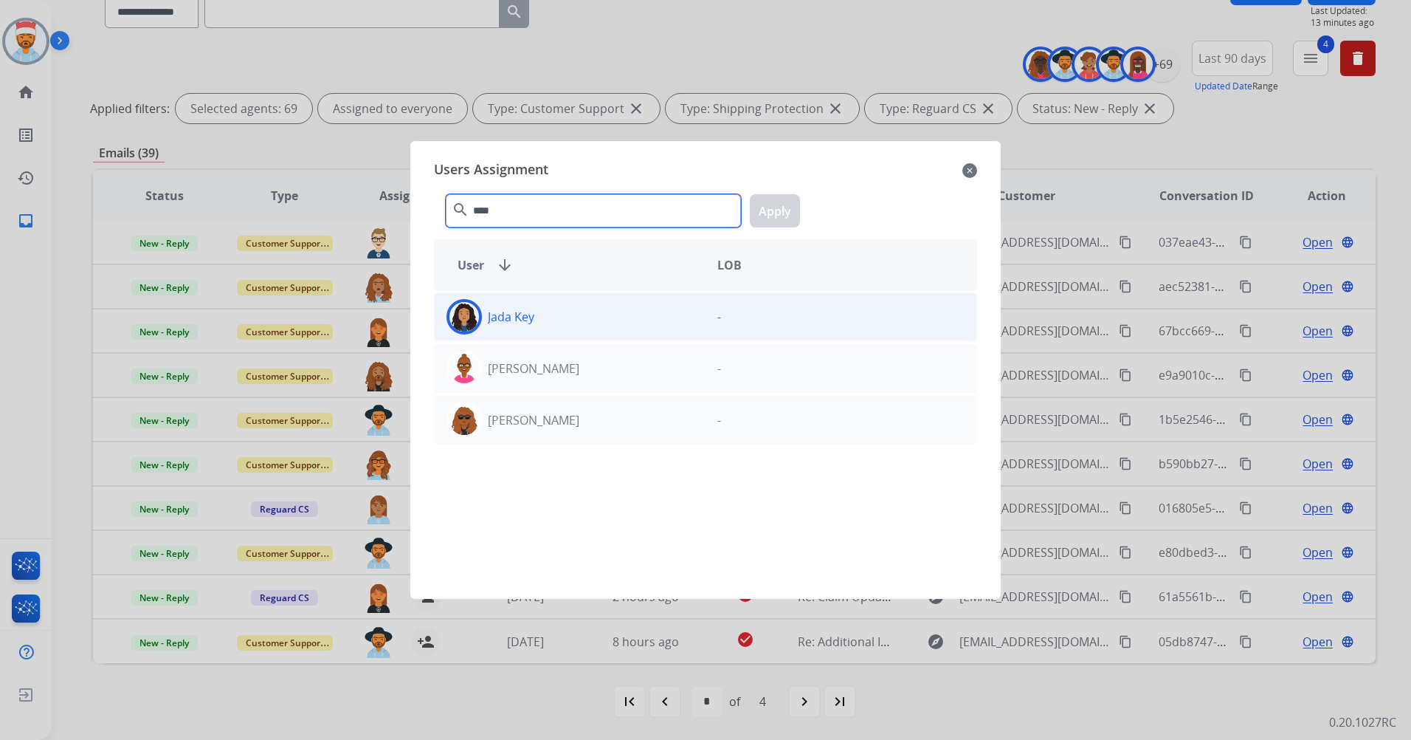
type input "****"
drag, startPoint x: 509, startPoint y: 305, endPoint x: 540, endPoint y: 303, distance: 31.8
click at [509, 305] on div "Jada Key" at bounding box center [570, 316] width 271 height 35
click at [753, 211] on button "Apply" at bounding box center [775, 210] width 50 height 33
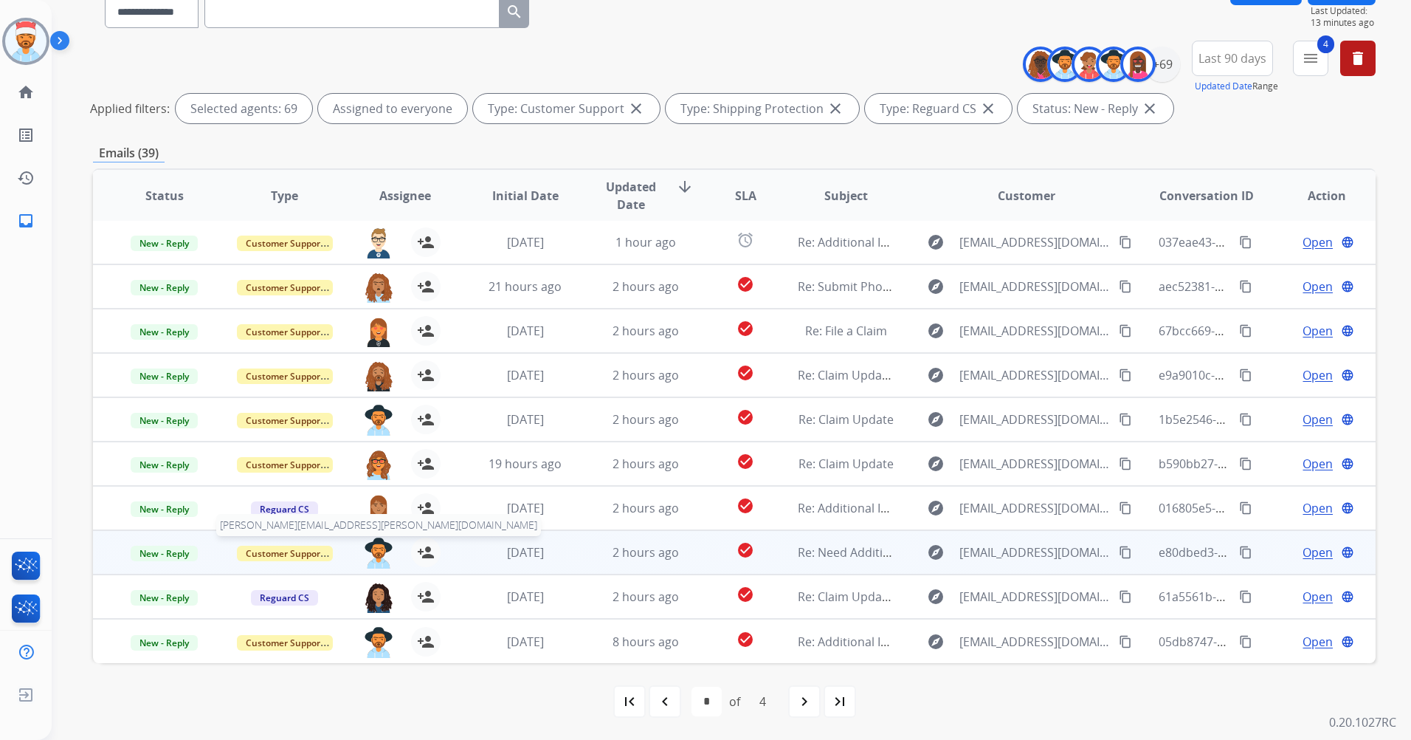
click at [374, 545] on img at bounding box center [379, 552] width 30 height 31
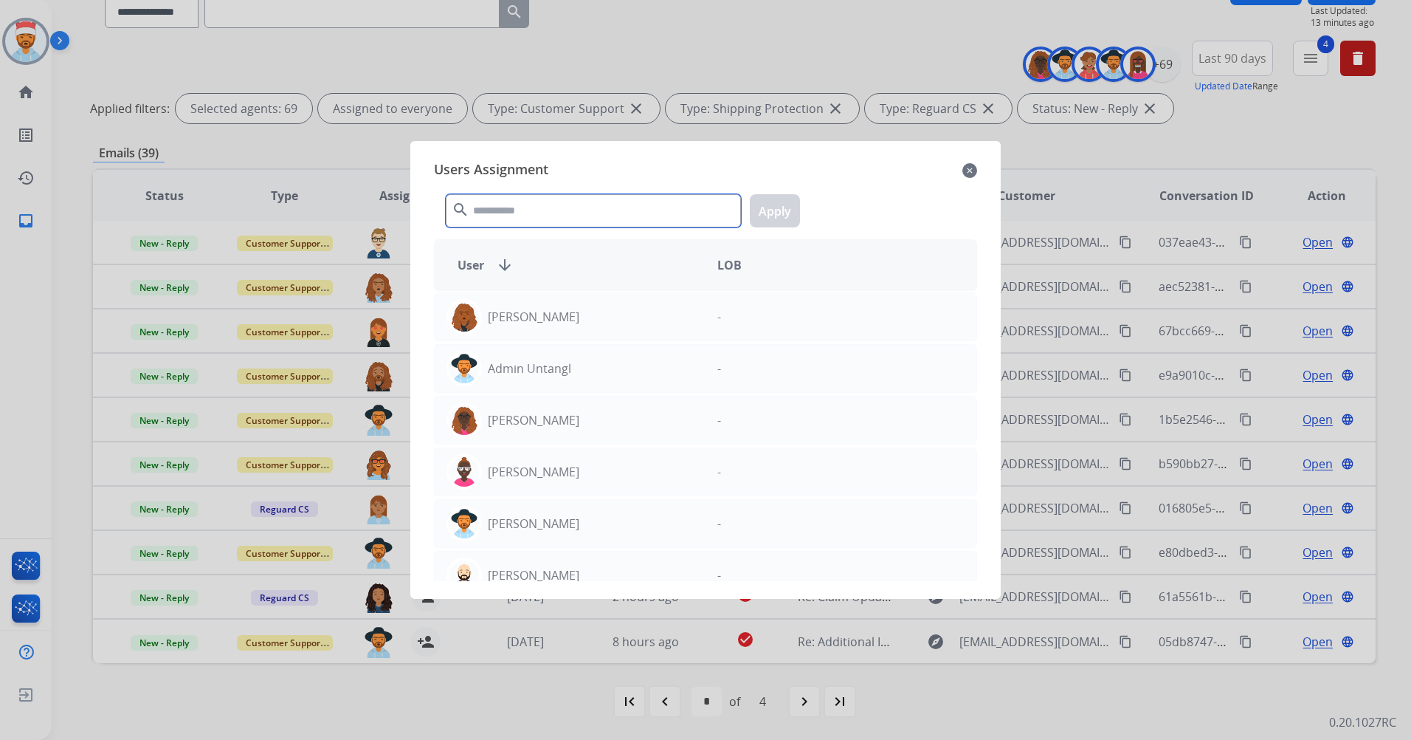
click at [509, 207] on input "text" at bounding box center [593, 210] width 295 height 33
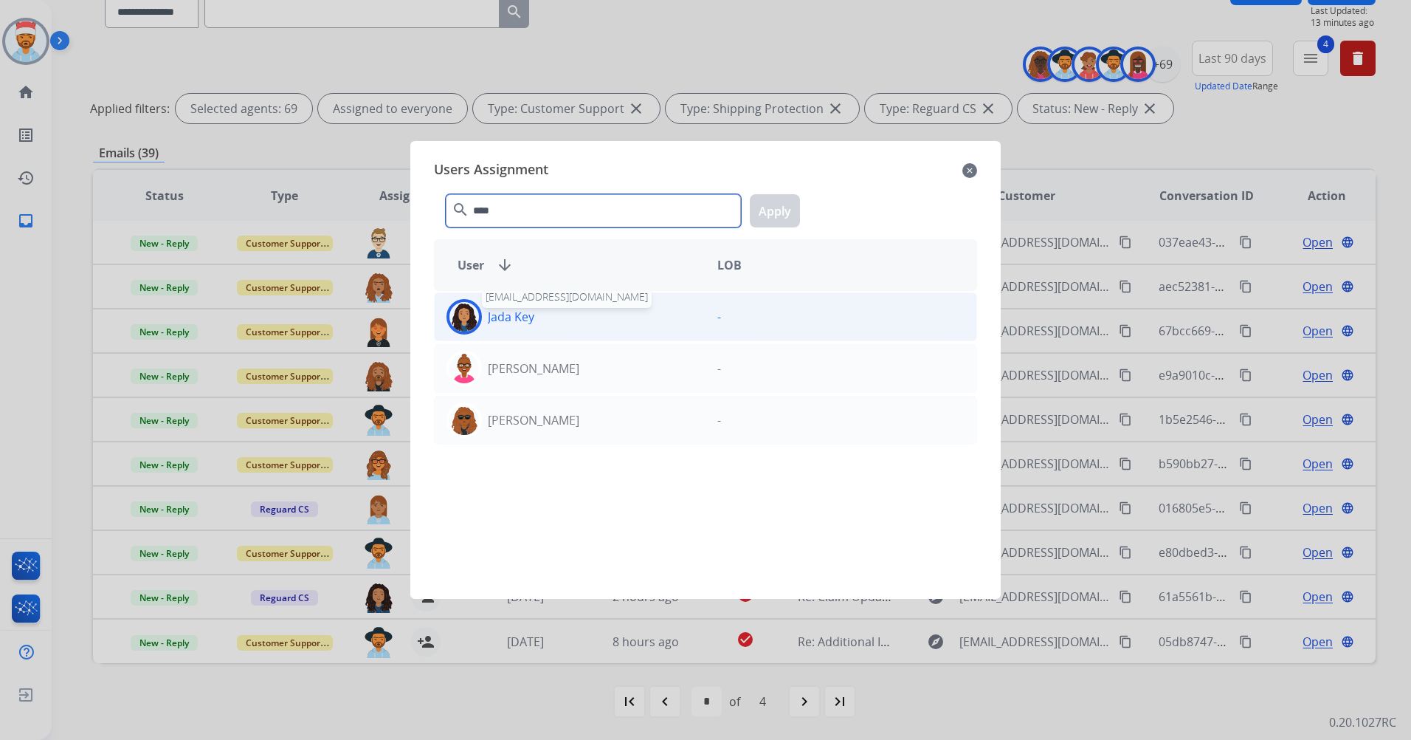
type input "****"
click at [510, 309] on p "Jada Key" at bounding box center [511, 317] width 47 height 18
click at [781, 216] on button "Apply" at bounding box center [775, 210] width 50 height 33
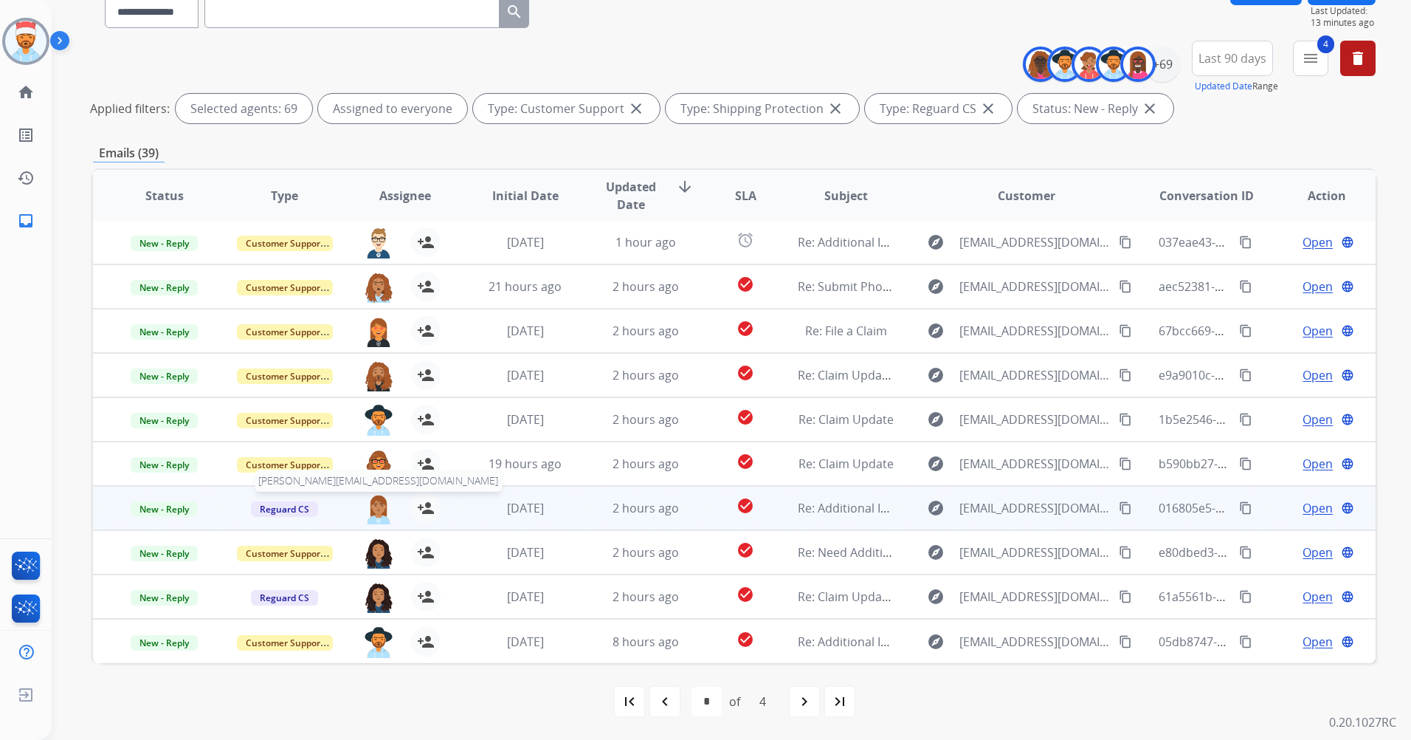
click at [377, 502] on img at bounding box center [379, 508] width 30 height 31
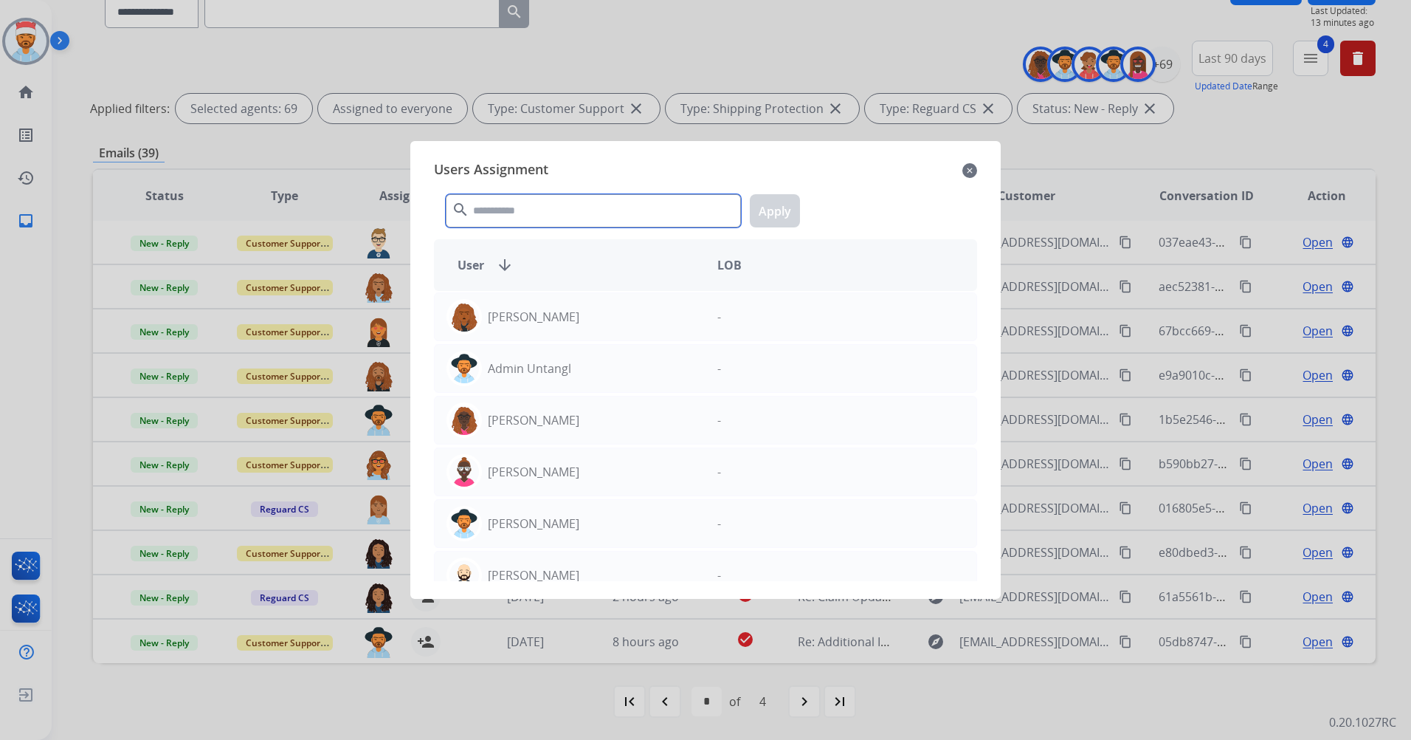
click at [588, 209] on input "text" at bounding box center [593, 210] width 295 height 33
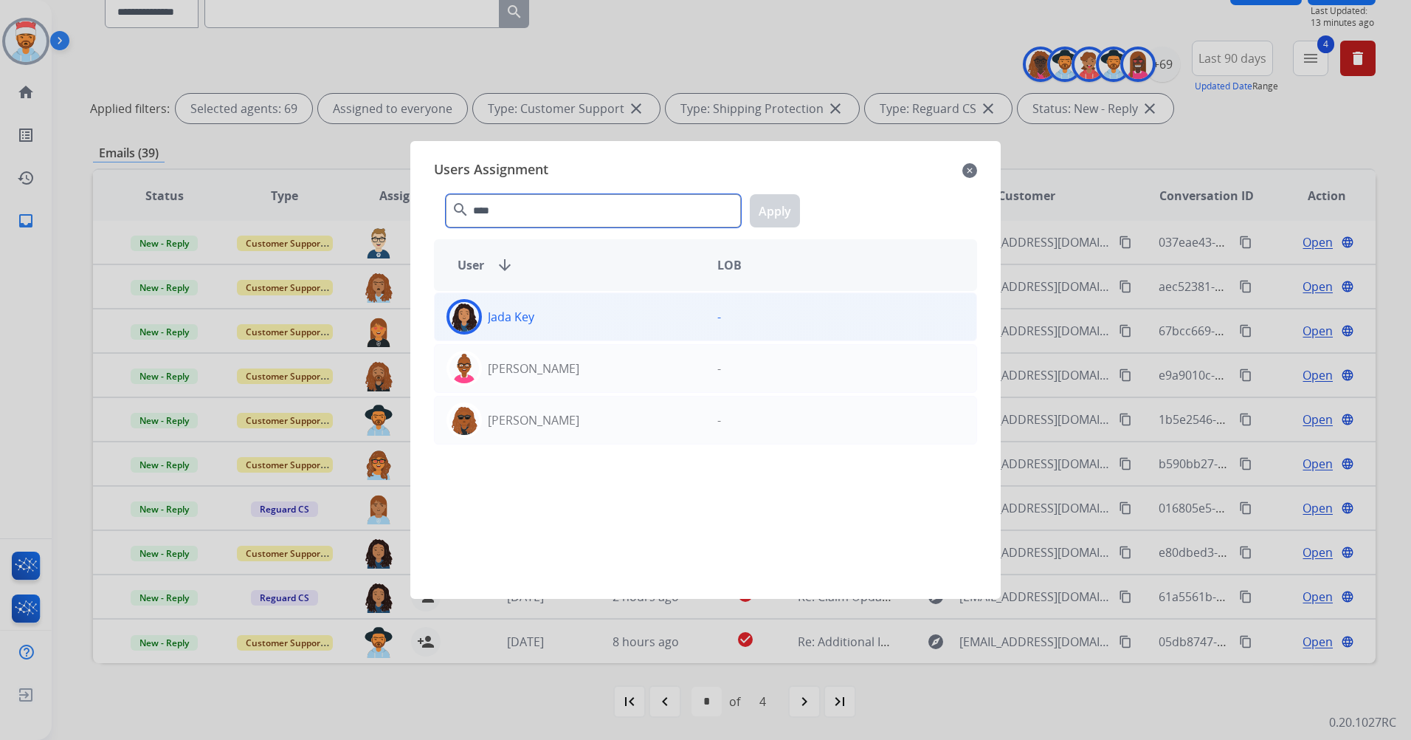
type input "****"
drag, startPoint x: 556, startPoint y: 322, endPoint x: 603, endPoint y: 306, distance: 49.7
click at [555, 322] on div "Jada Key" at bounding box center [570, 316] width 271 height 35
click at [790, 211] on button "Apply" at bounding box center [775, 210] width 50 height 33
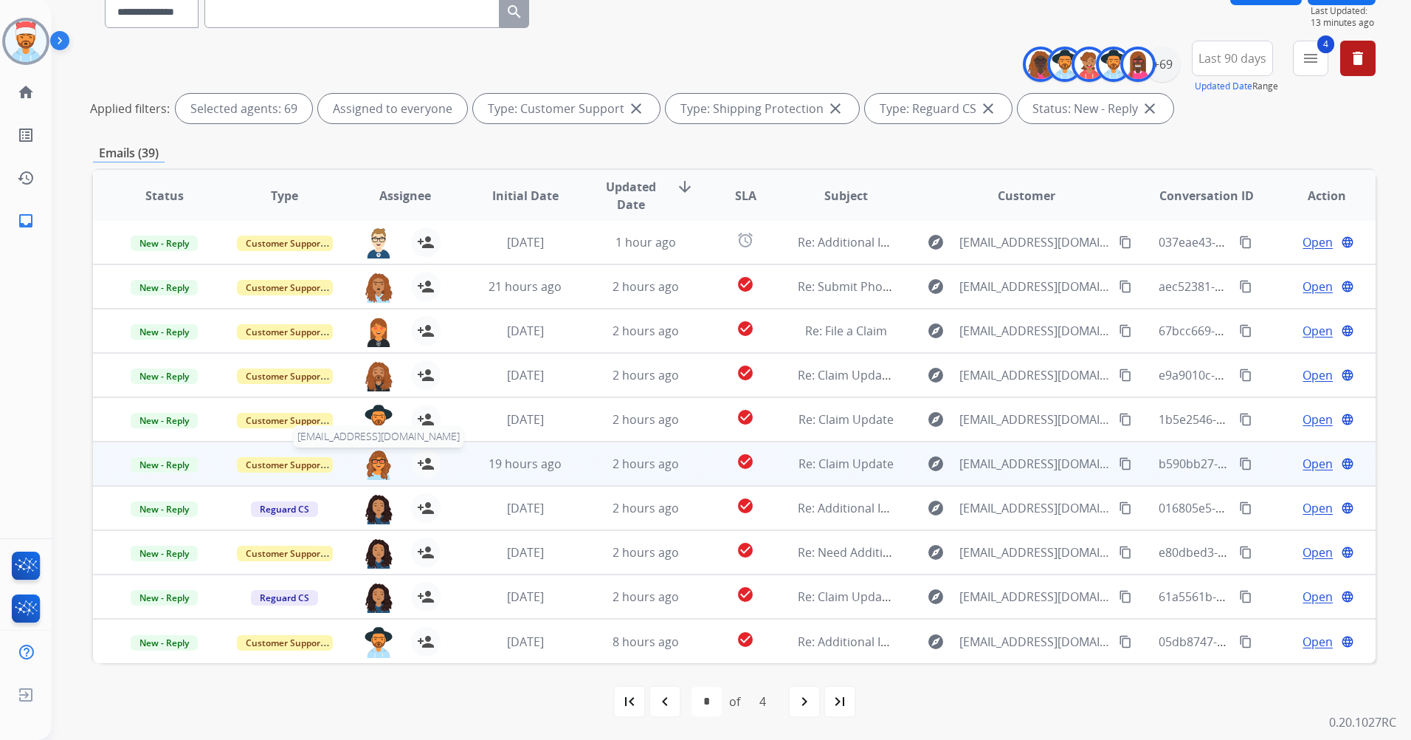
click at [382, 466] on img at bounding box center [379, 464] width 30 height 31
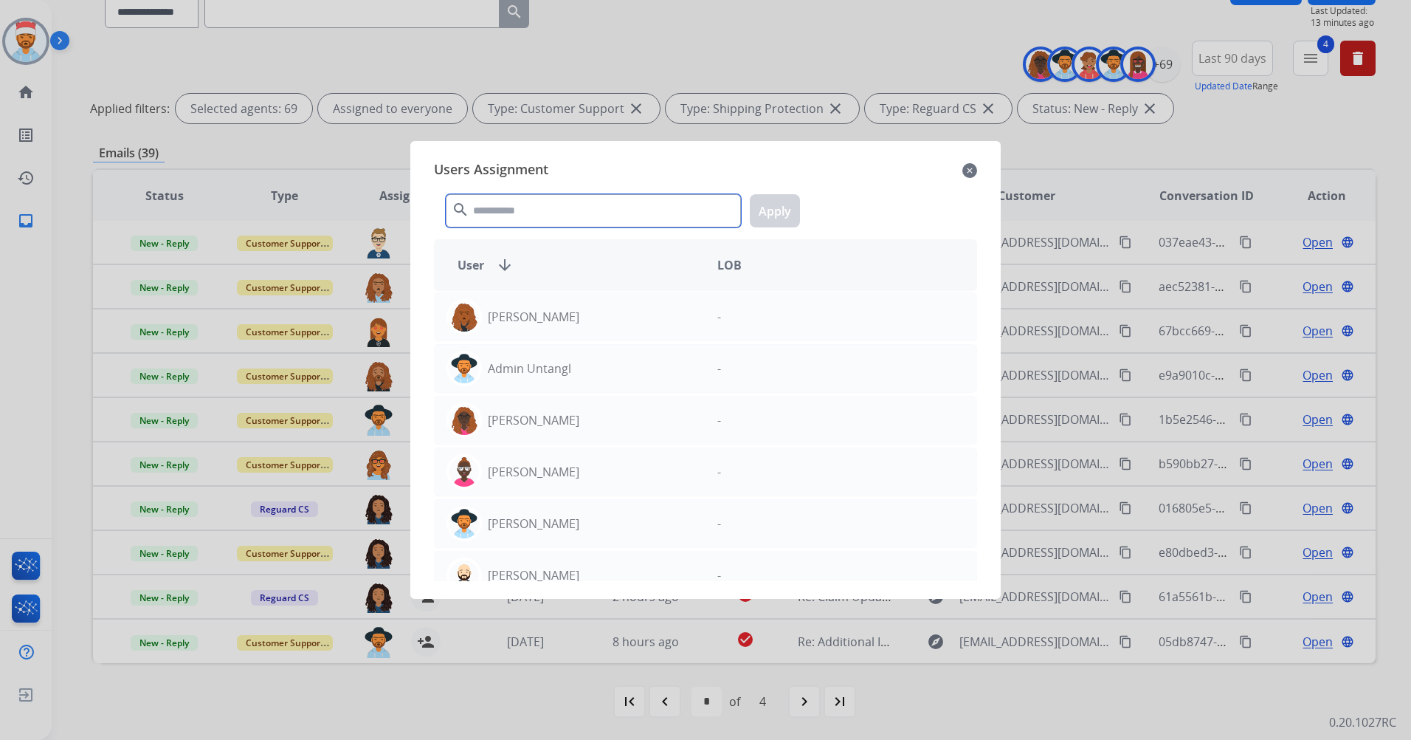
click at [524, 215] on input "text" at bounding box center [593, 210] width 295 height 33
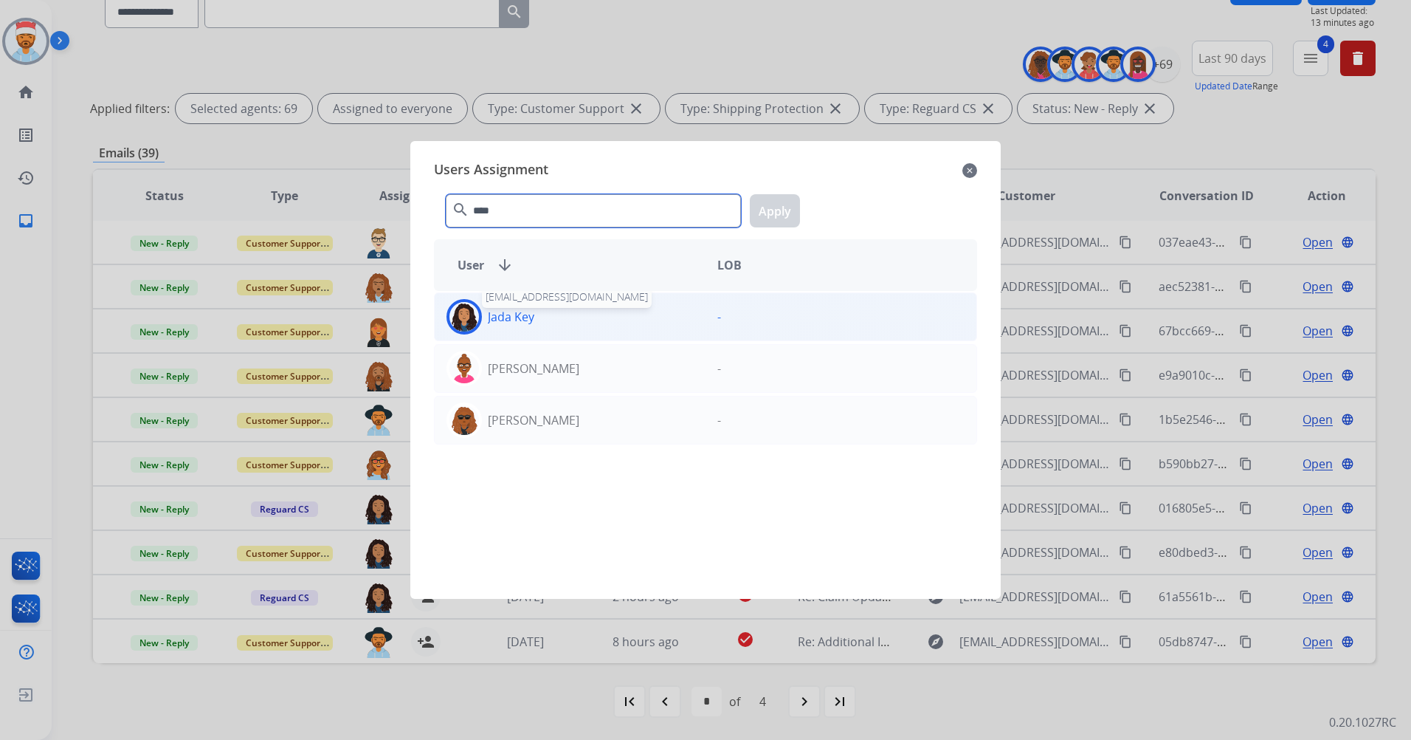
type input "****"
click at [501, 306] on div "Jada Key [EMAIL_ADDRESS][DOMAIN_NAME]" at bounding box center [570, 316] width 271 height 35
click at [758, 218] on button "Apply" at bounding box center [775, 210] width 50 height 33
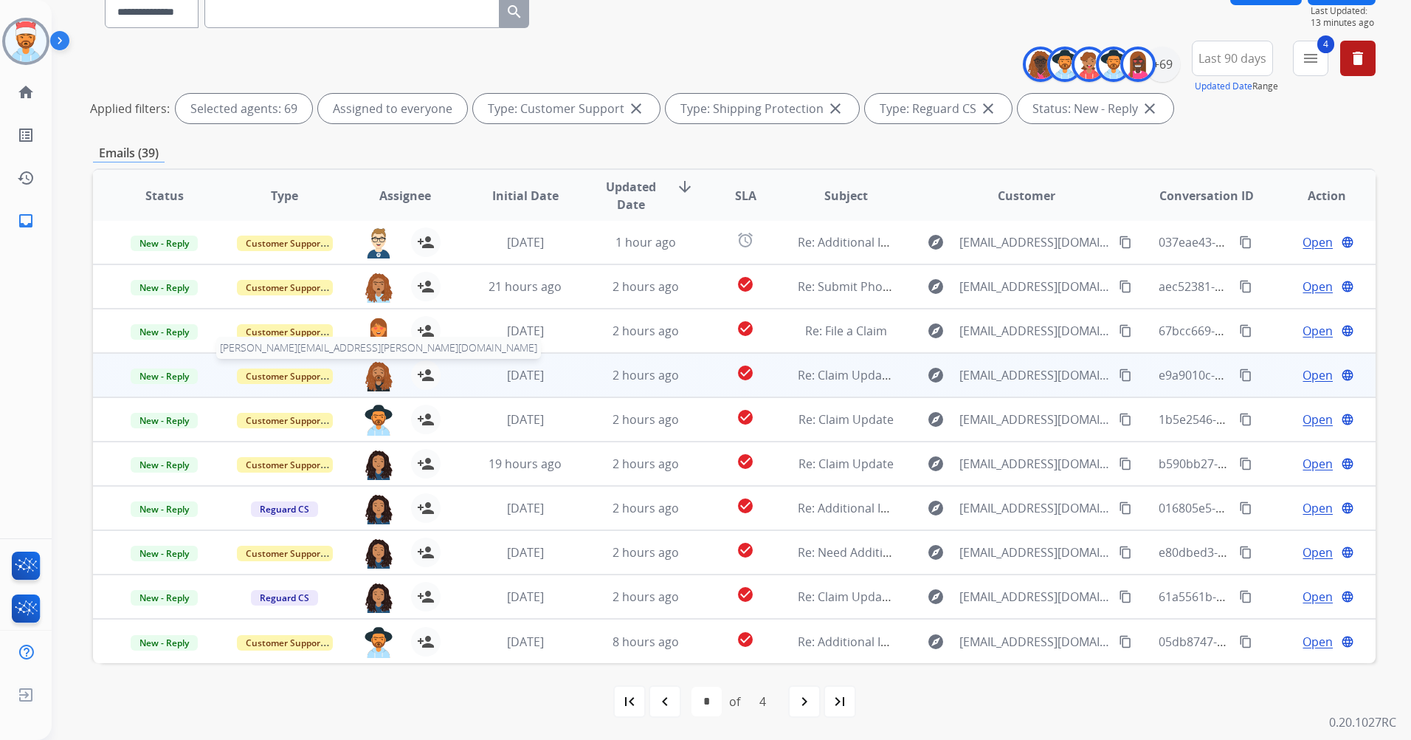
click at [376, 379] on img at bounding box center [379, 375] width 30 height 31
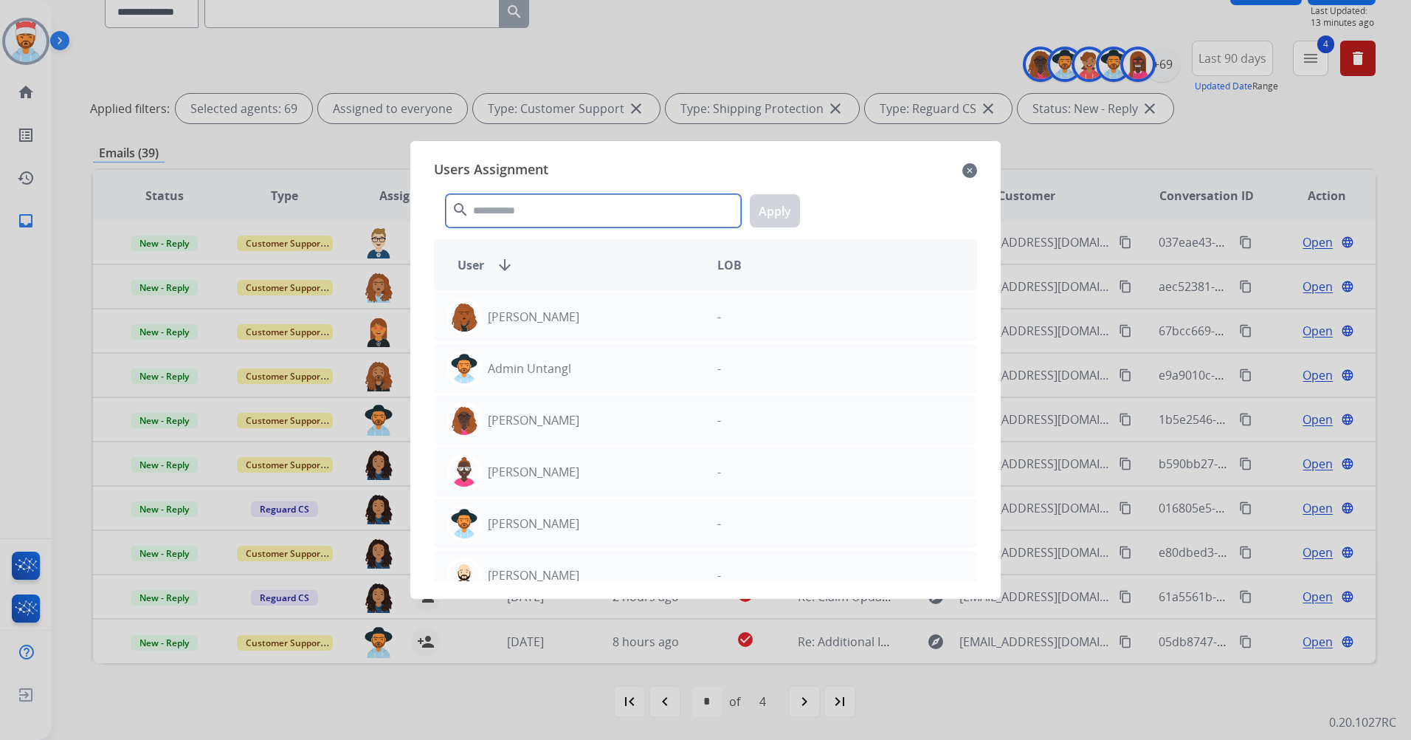
click at [574, 217] on input "text" at bounding box center [593, 210] width 295 height 33
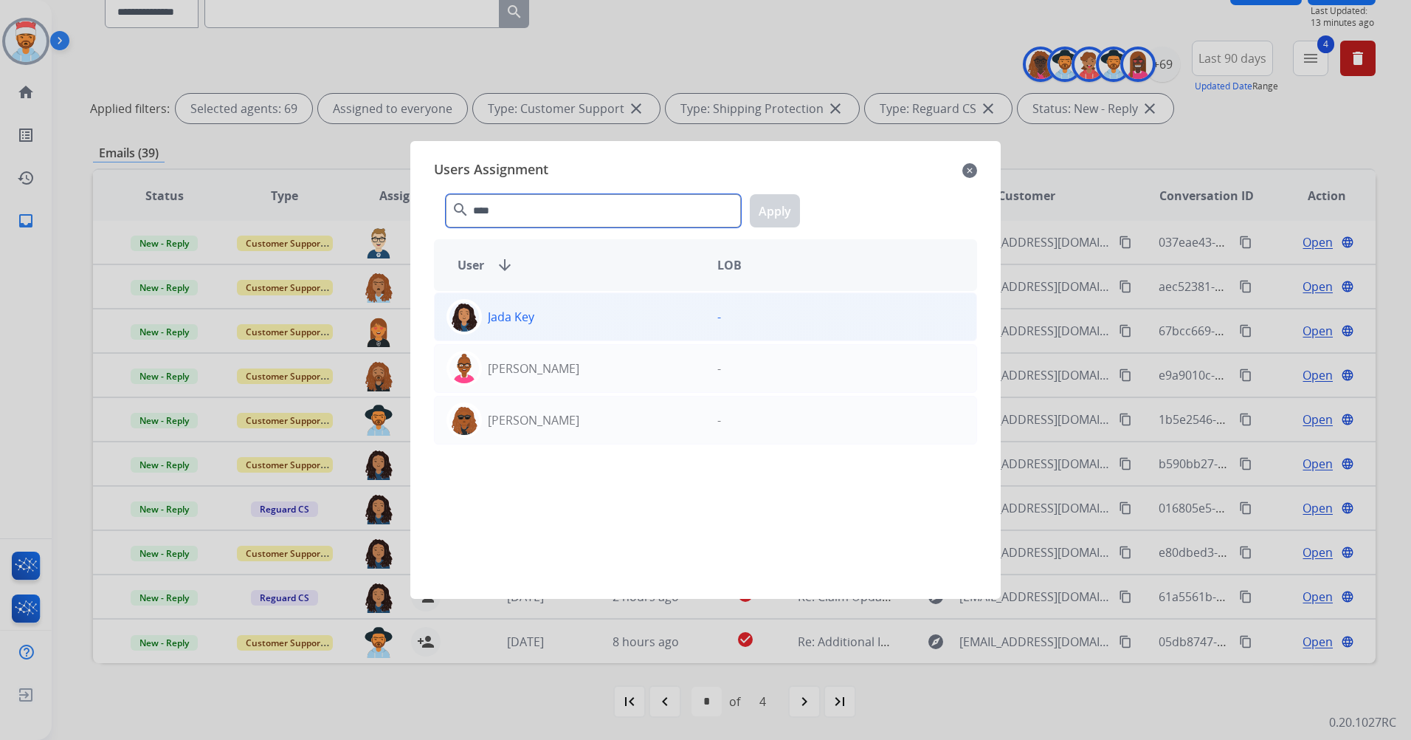
type input "****"
click at [533, 318] on p "Jada Key" at bounding box center [511, 317] width 47 height 18
click at [769, 210] on button "Apply" at bounding box center [775, 210] width 50 height 33
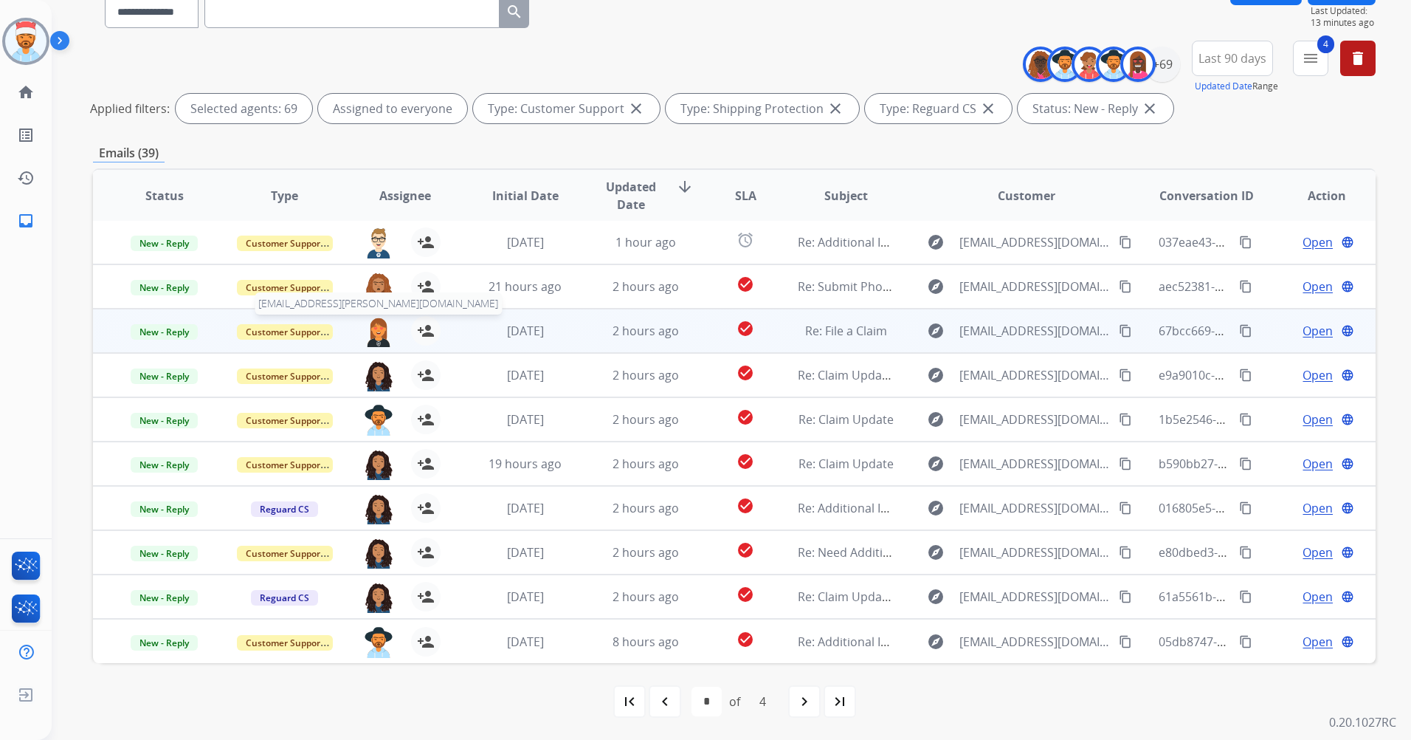
click at [377, 324] on img at bounding box center [379, 331] width 30 height 31
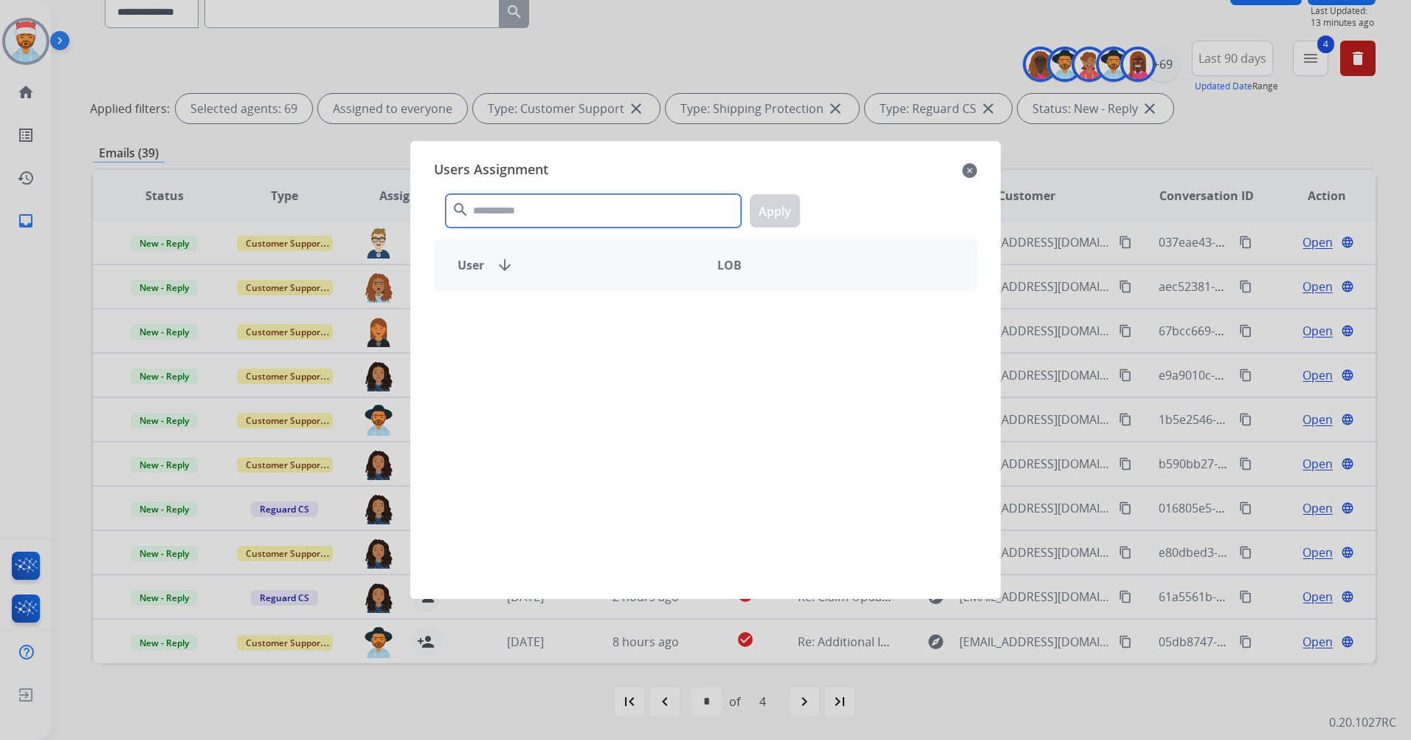
click at [516, 210] on input "text" at bounding box center [593, 210] width 295 height 33
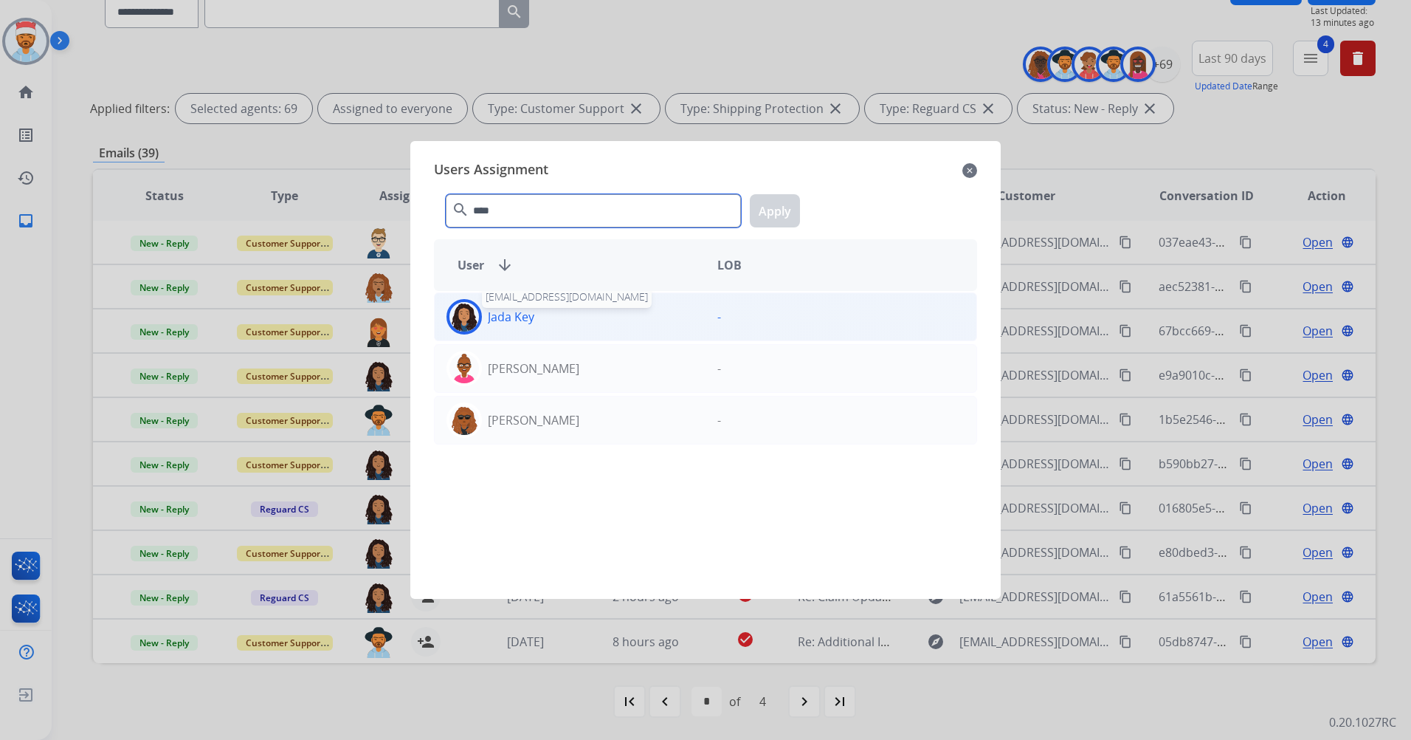
type input "****"
click at [528, 312] on p "Jada Key" at bounding box center [511, 317] width 47 height 18
click at [771, 213] on button "Apply" at bounding box center [775, 210] width 50 height 33
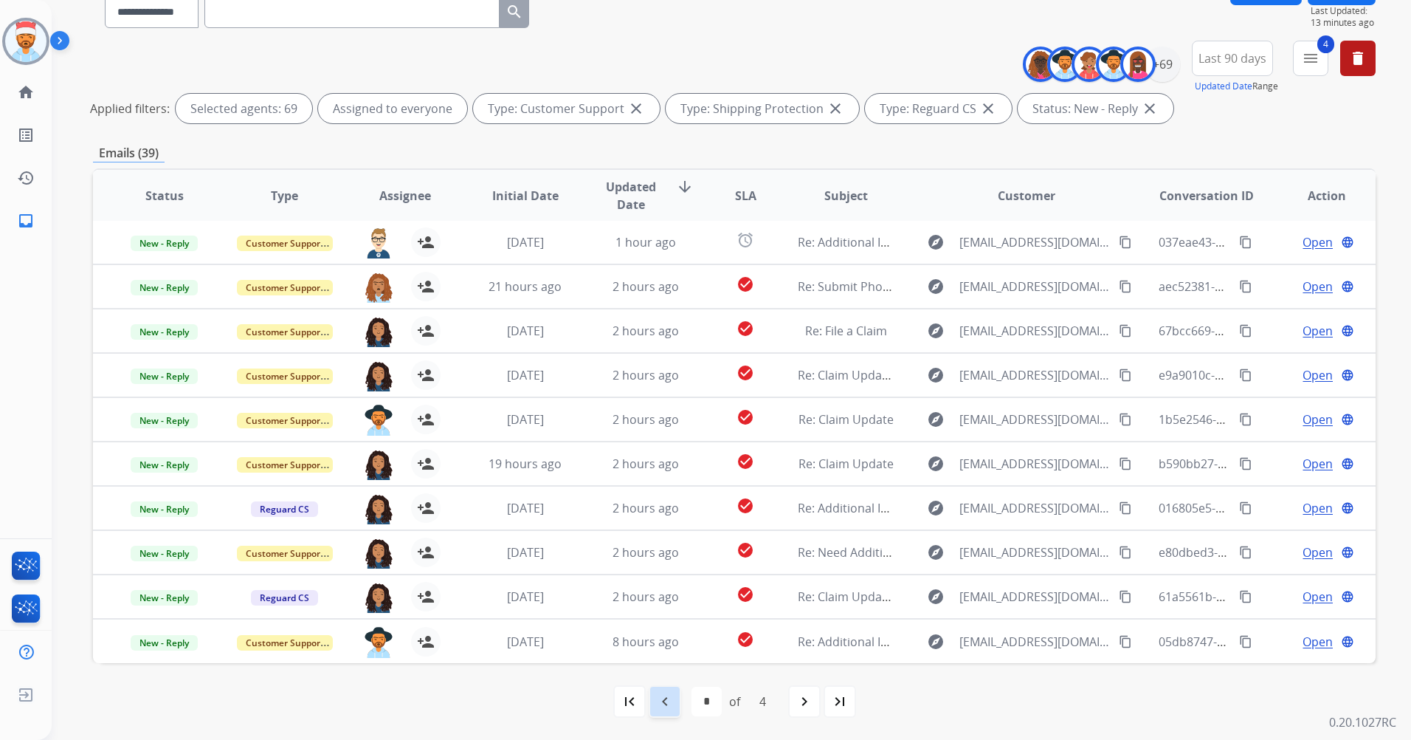
click at [670, 705] on mat-icon "navigate_before" at bounding box center [665, 701] width 18 height 18
select select "*"
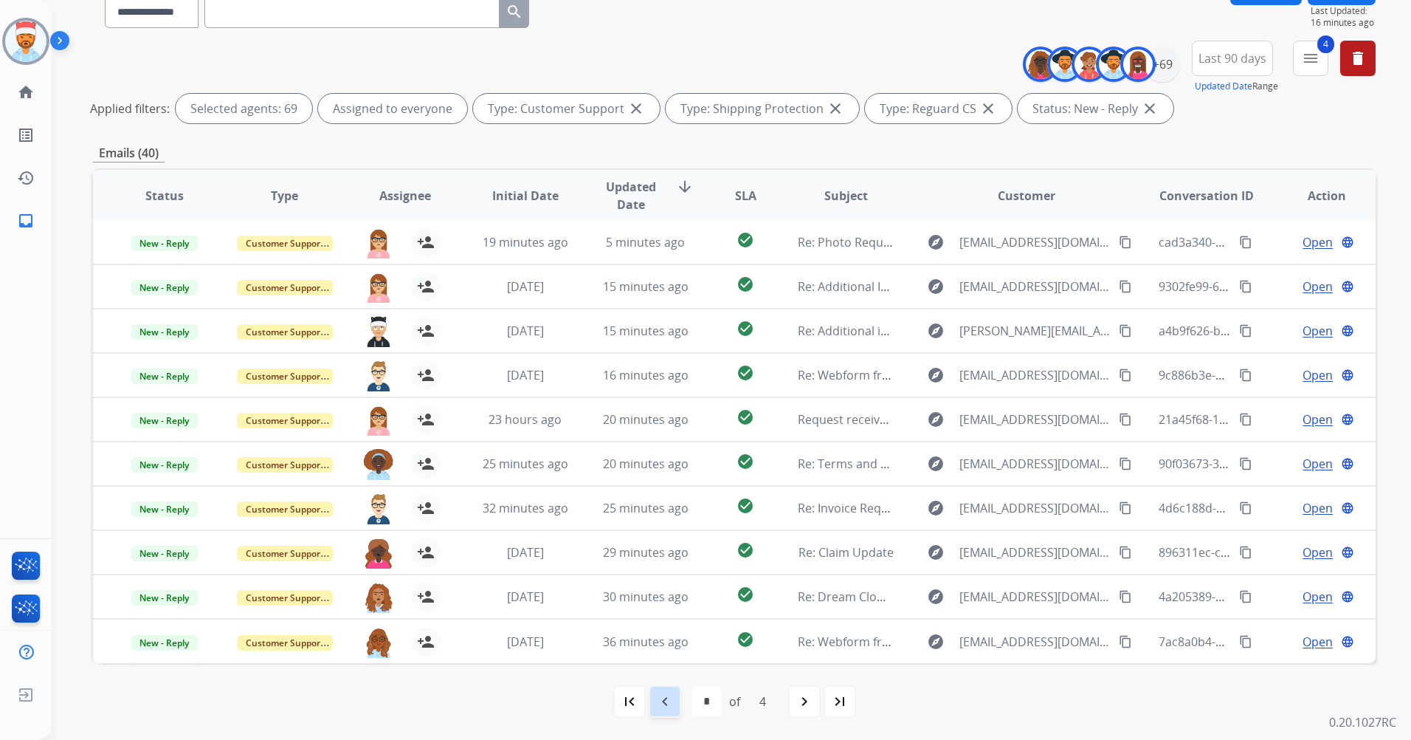
click at [675, 699] on div "navigate_before" at bounding box center [665, 701] width 32 height 32
